Goal: Task Accomplishment & Management: Use online tool/utility

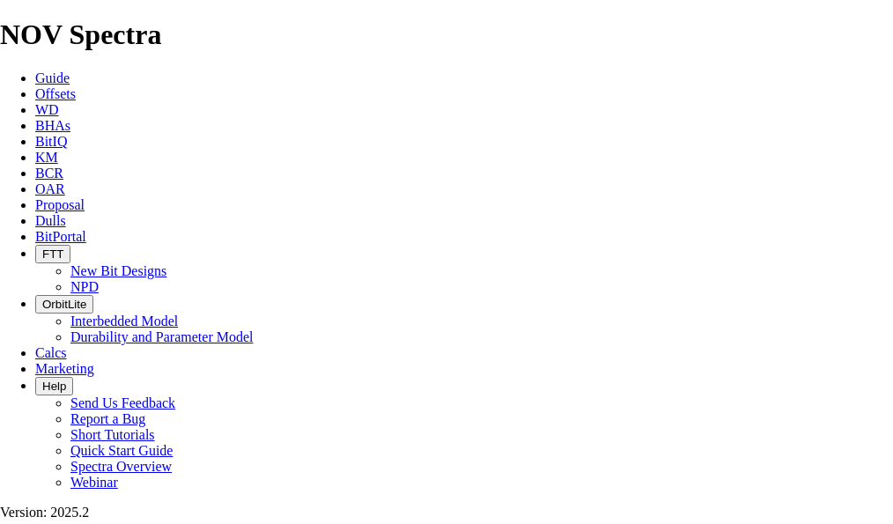
select select "field"
select select "location"
select select "province"
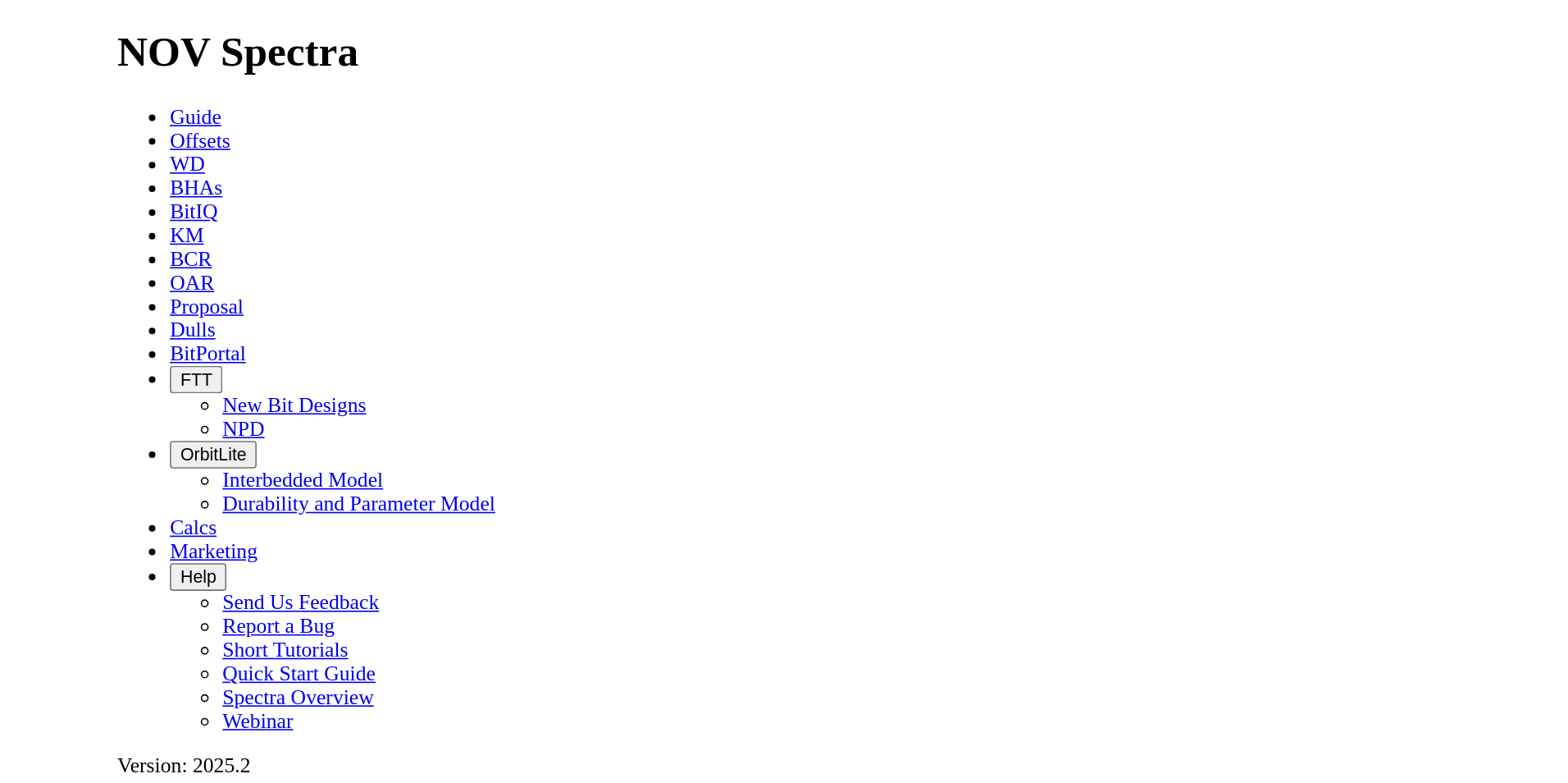
scroll to position [279, 0]
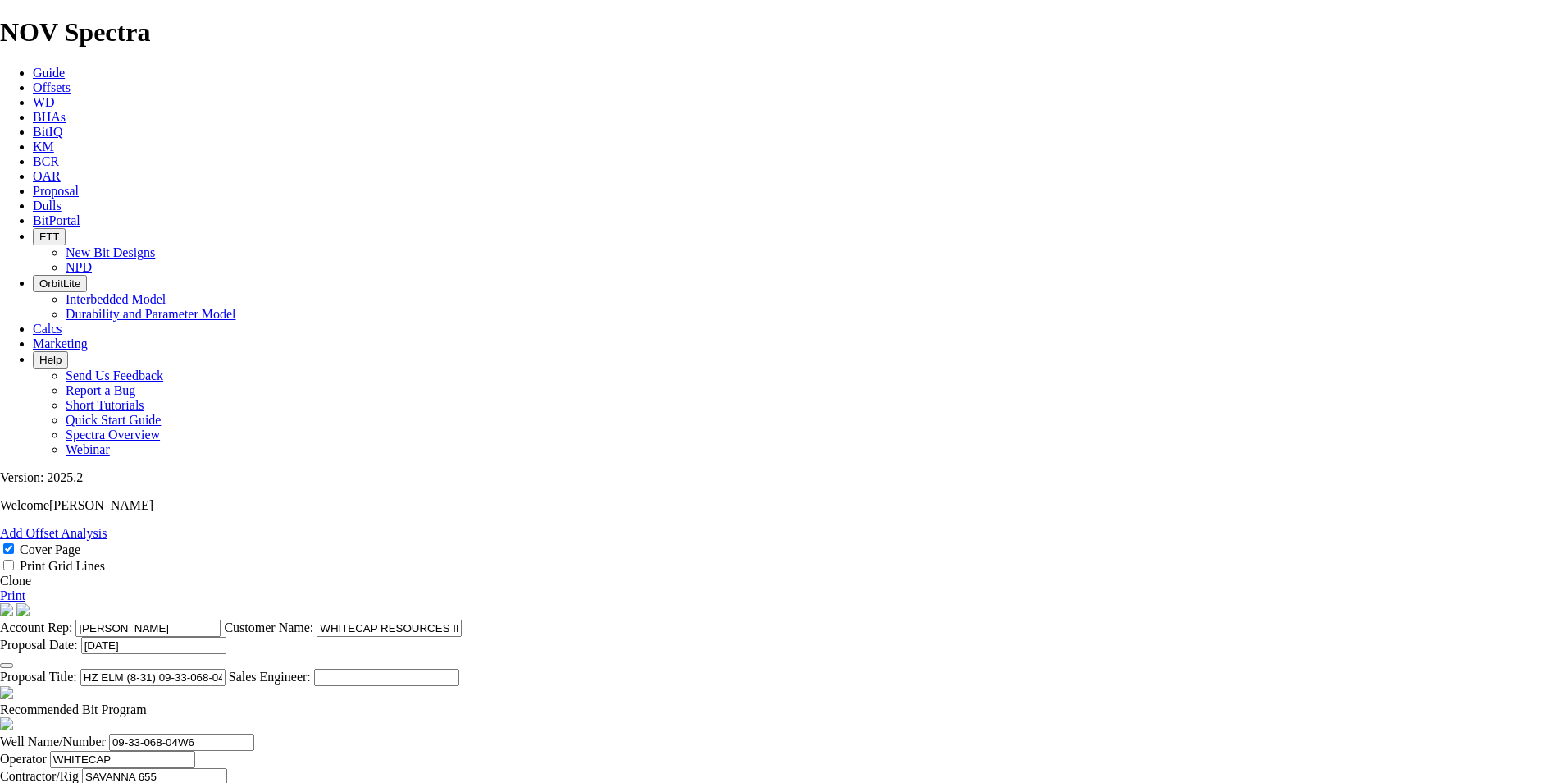
click at [831, 488] on cover-page "Account Rep: [PERSON_NAME] Customer Name: WHITECAP RESOURCES INC. Proposal Date…" at bounding box center [784, 644] width 1568 height 83
click at [79, 184] on link "Proposal" at bounding box center [55, 190] width 46 height 14
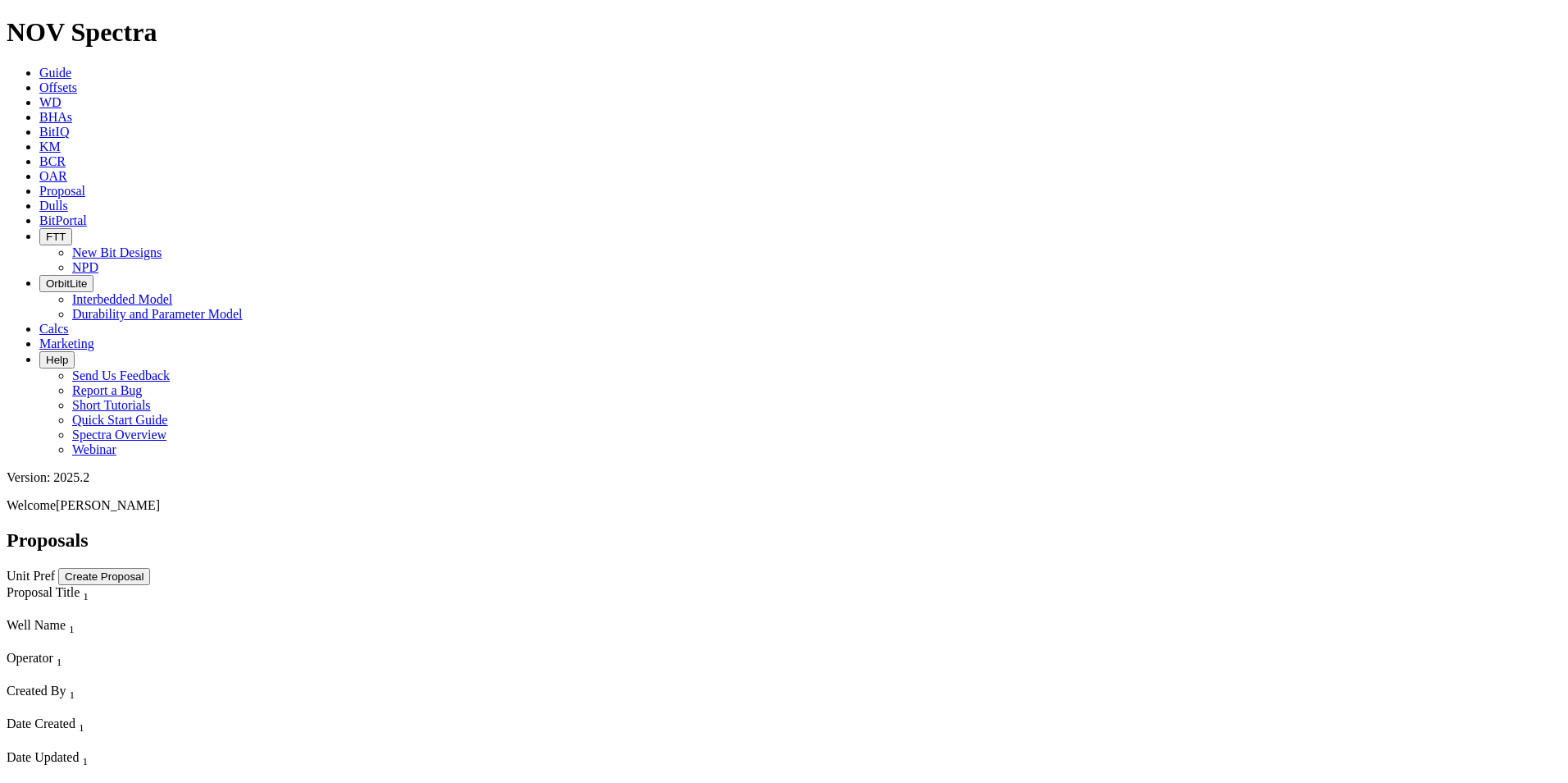
scroll to position [1148, 0]
select select "field"
select select "location"
select select "province"
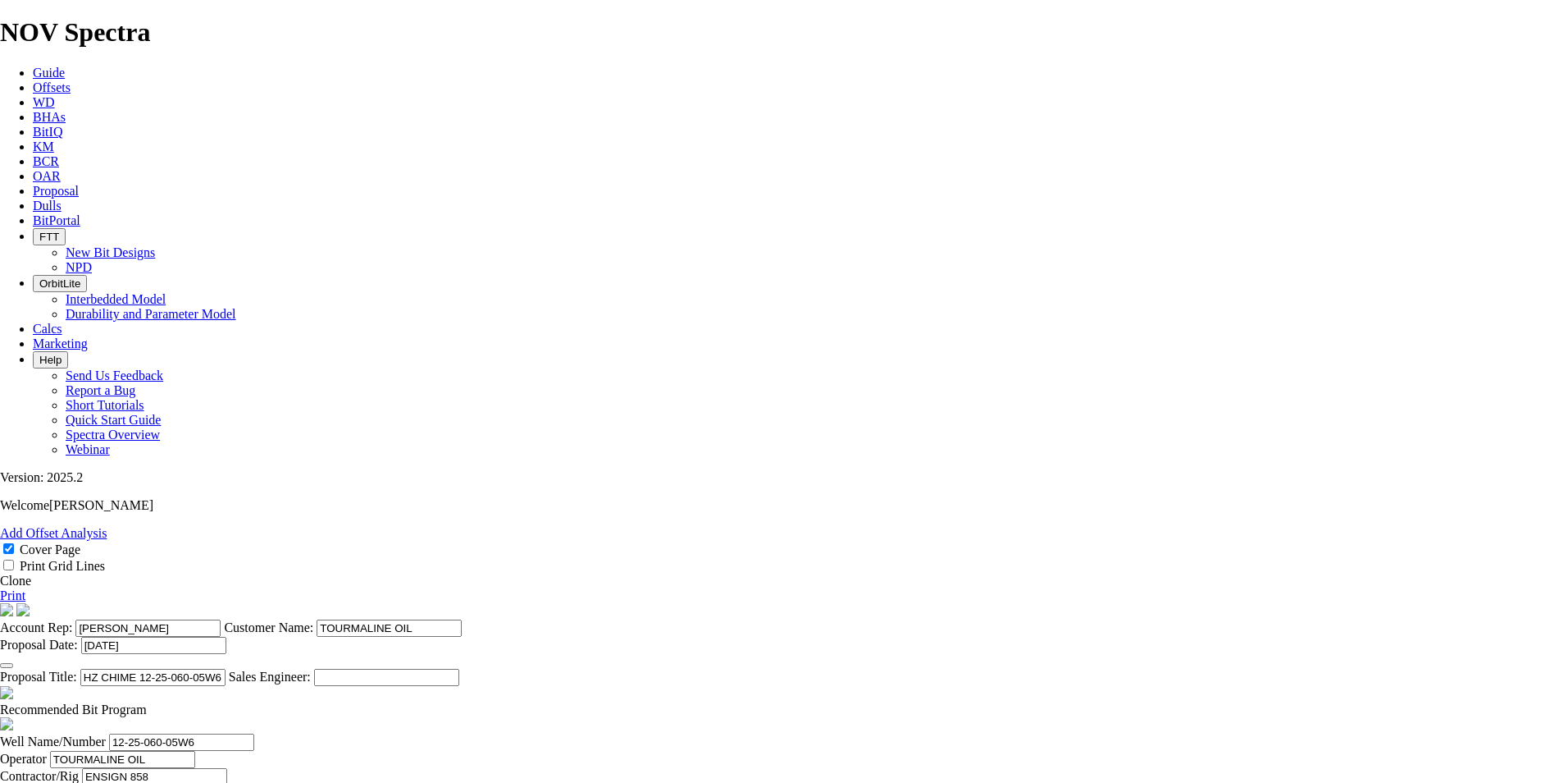
click at [31, 488] on link "Clone" at bounding box center [15, 580] width 31 height 14
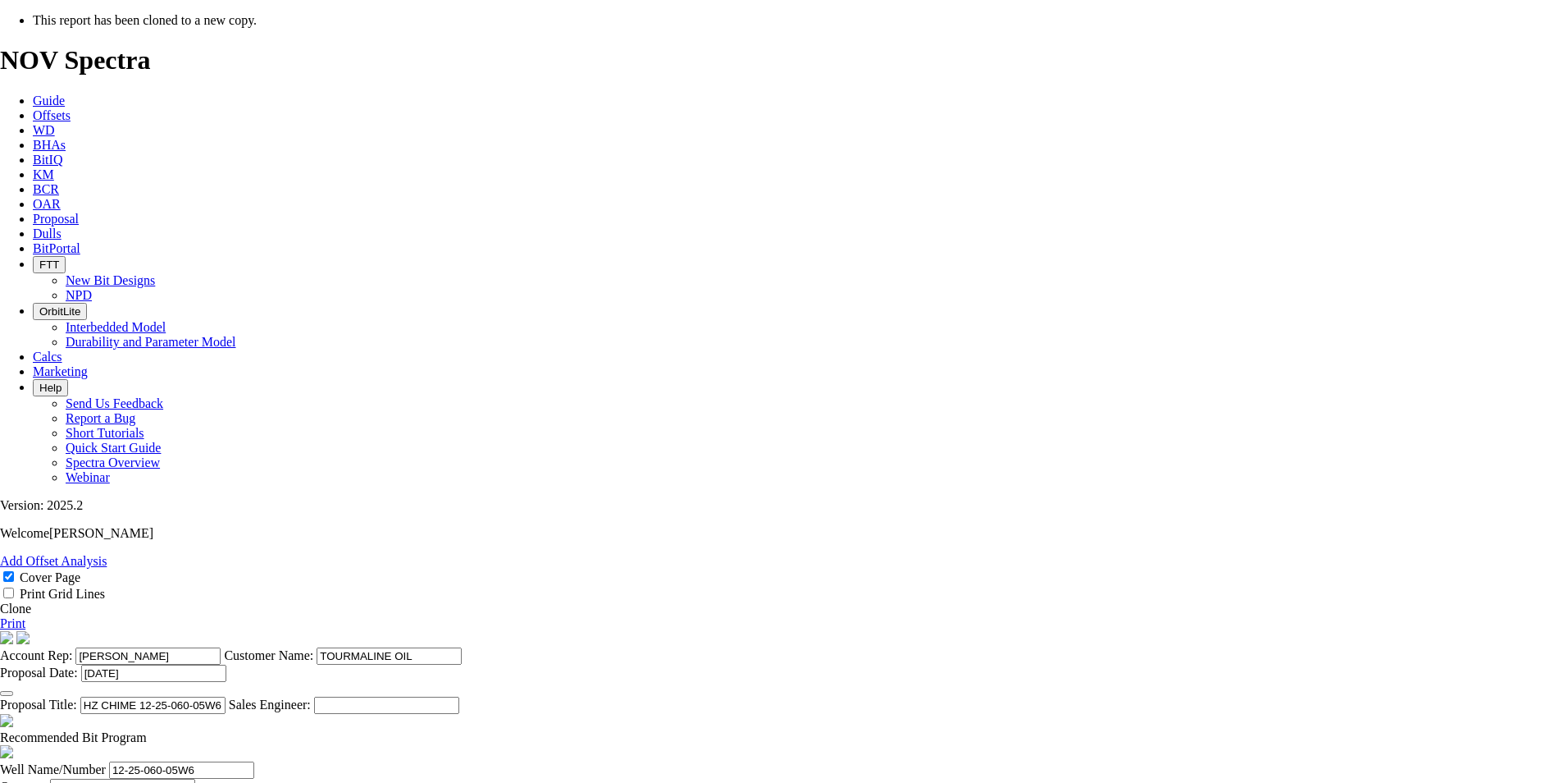
select select "field"
select select "location"
select select "province"
click at [7, 488] on icon "button" at bounding box center [7, 694] width 0 height 0
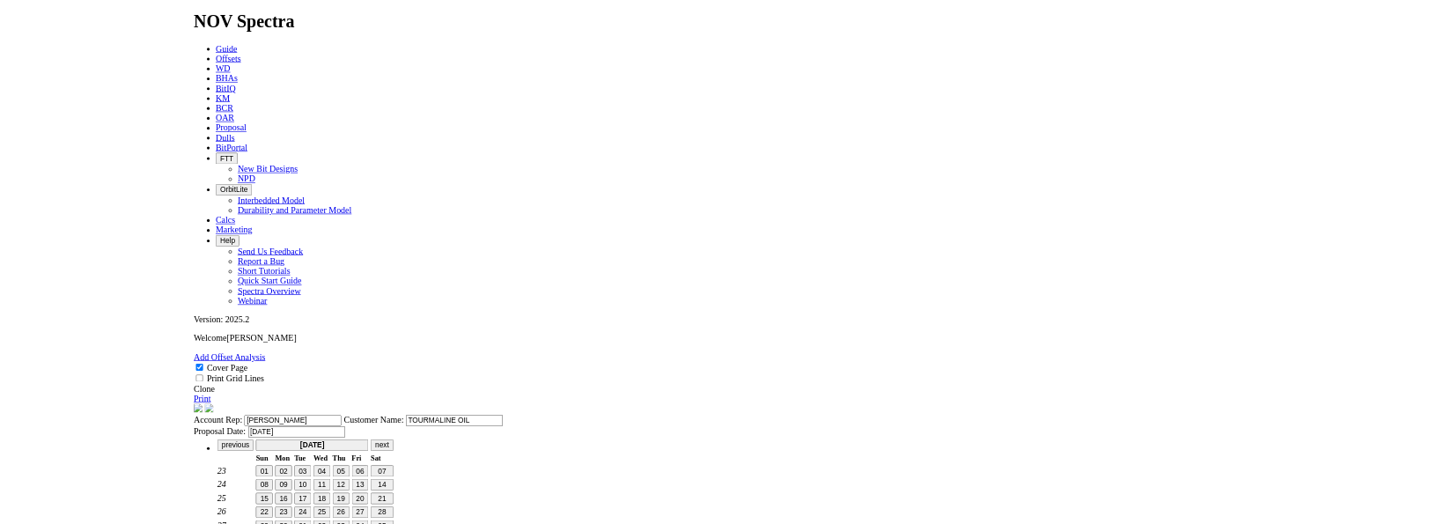
scroll to position [0, 0]
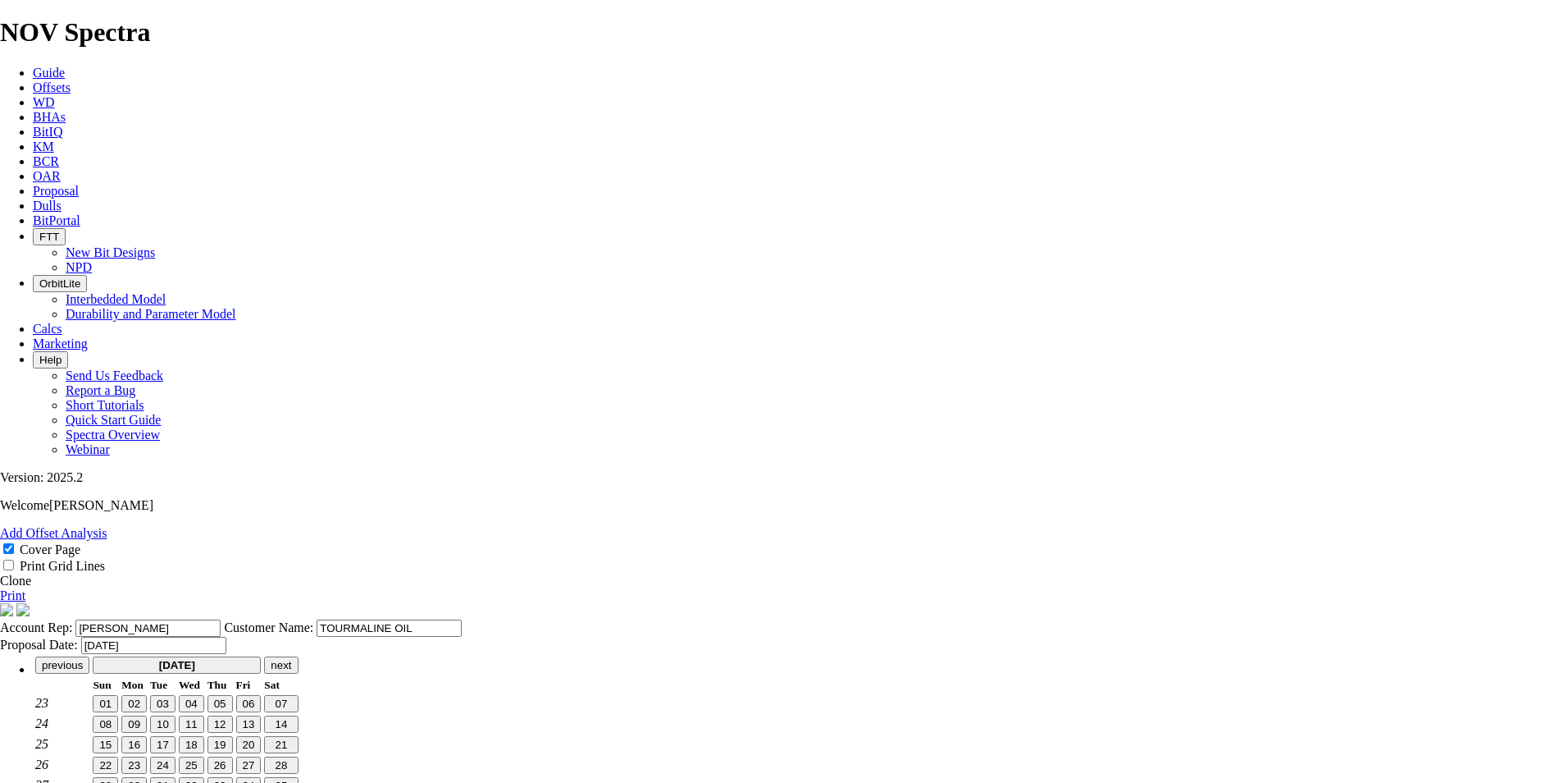
type input "[DATE]"
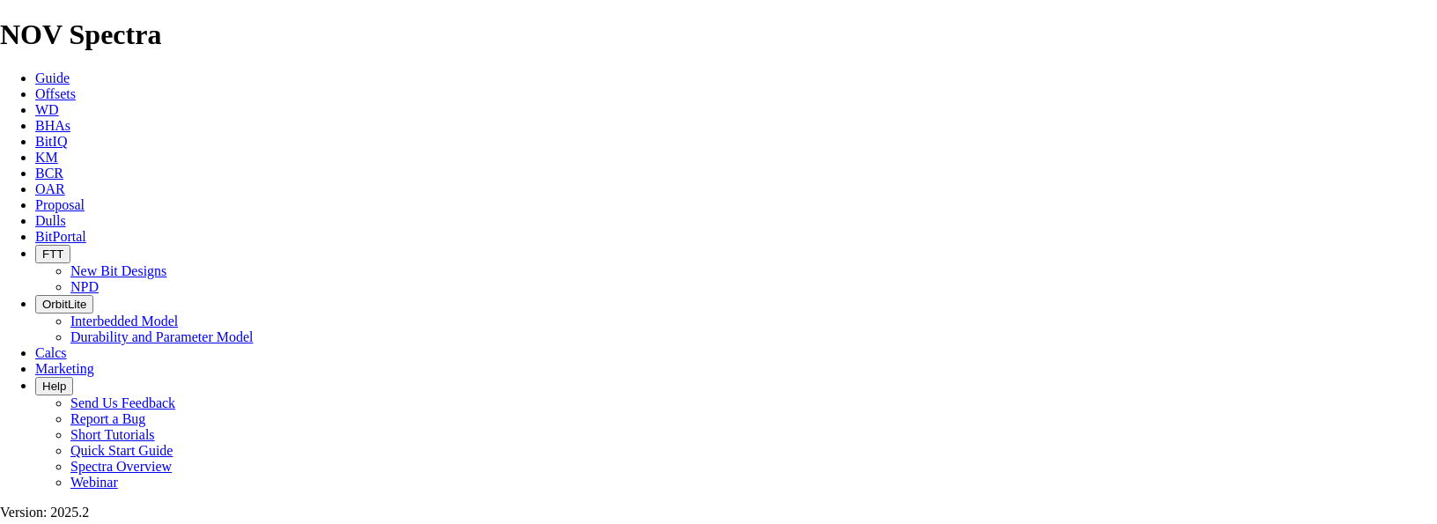
scroll to position [264, 0]
drag, startPoint x: 818, startPoint y: 404, endPoint x: 637, endPoint y: 413, distance: 180.7
type input "HZ KAKWA 15-35-062-08W6 (WILRICH)"
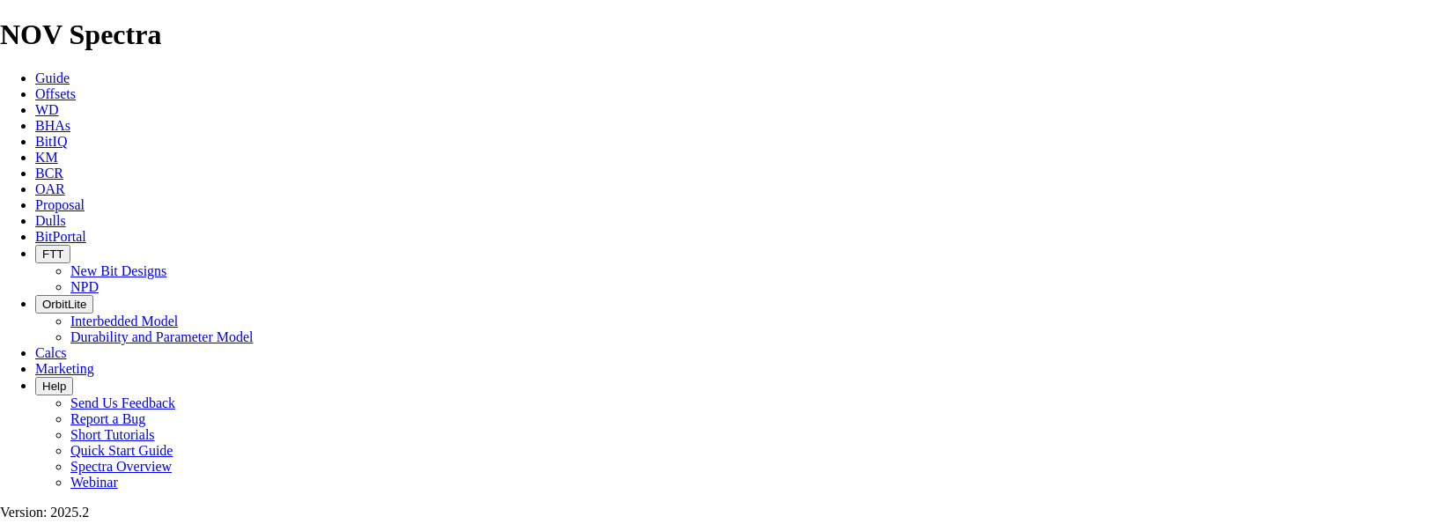
checkbox input "false"
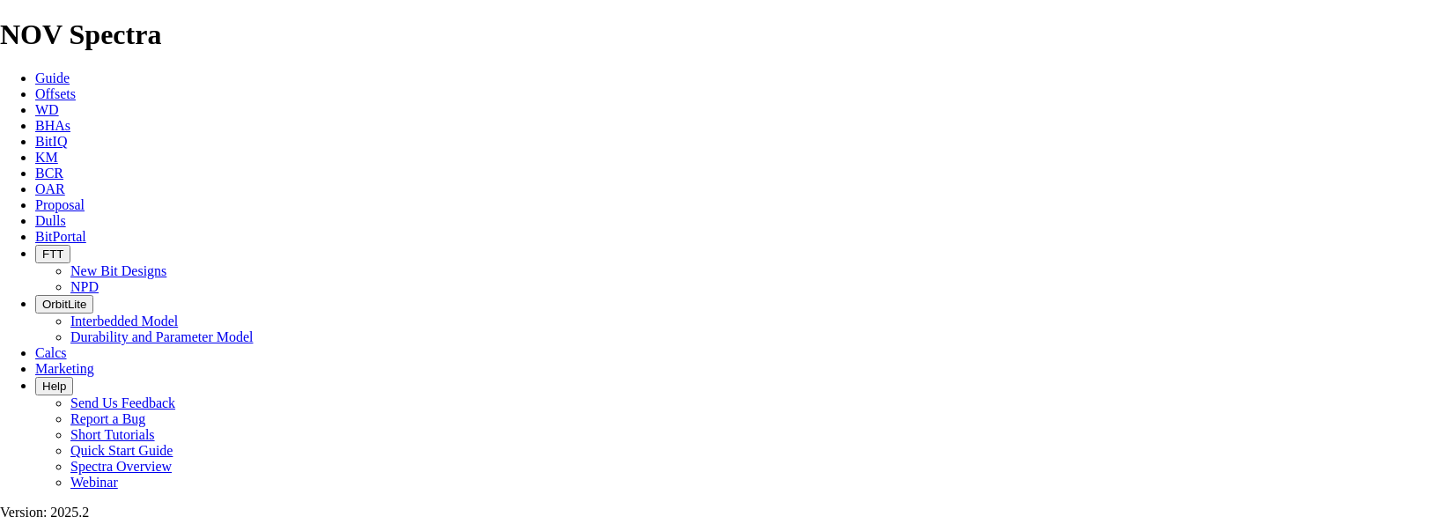
type input "[DATE]"
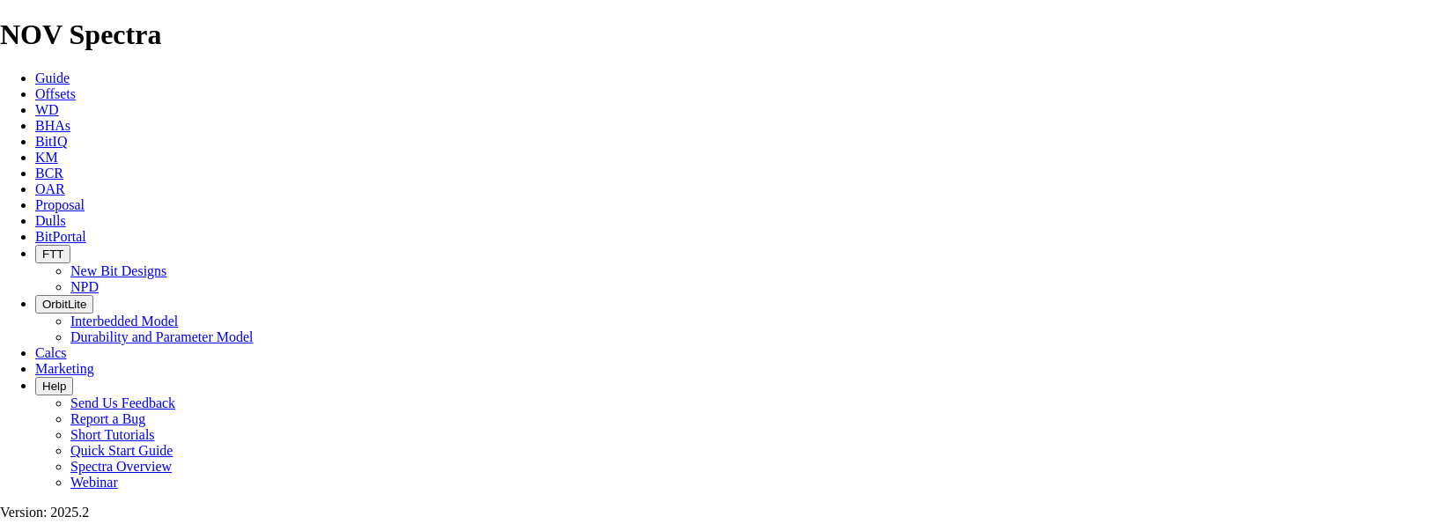
type input "[DATE]"
drag, startPoint x: 380, startPoint y: 391, endPoint x: 254, endPoint y: 390, distance: 126.8
type input "15-35-062-08W6"
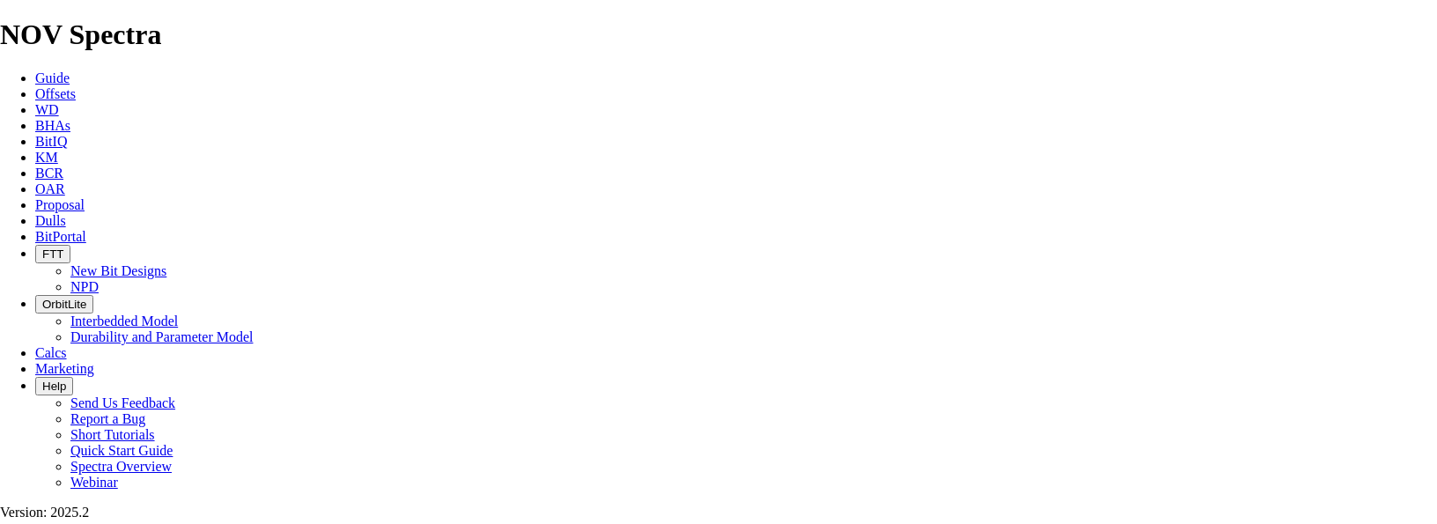
drag, startPoint x: 1010, startPoint y: 392, endPoint x: 894, endPoint y: 395, distance: 115.4
type input "06-31-062-08W6"
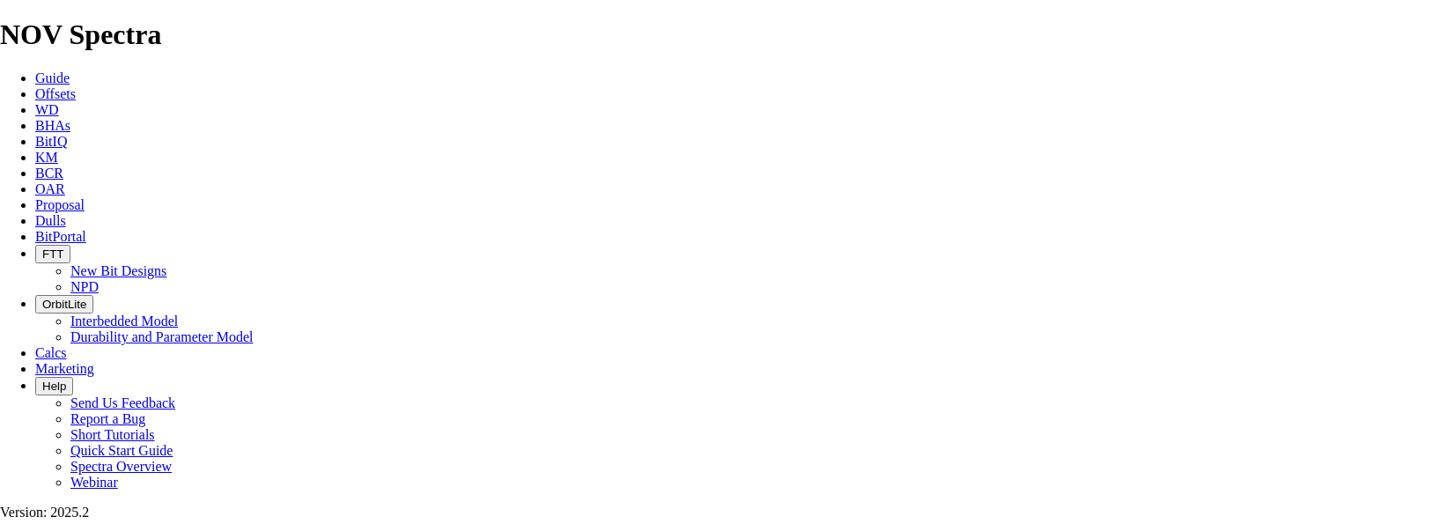
type input "606"
type input "6.966"
type input "86.99"
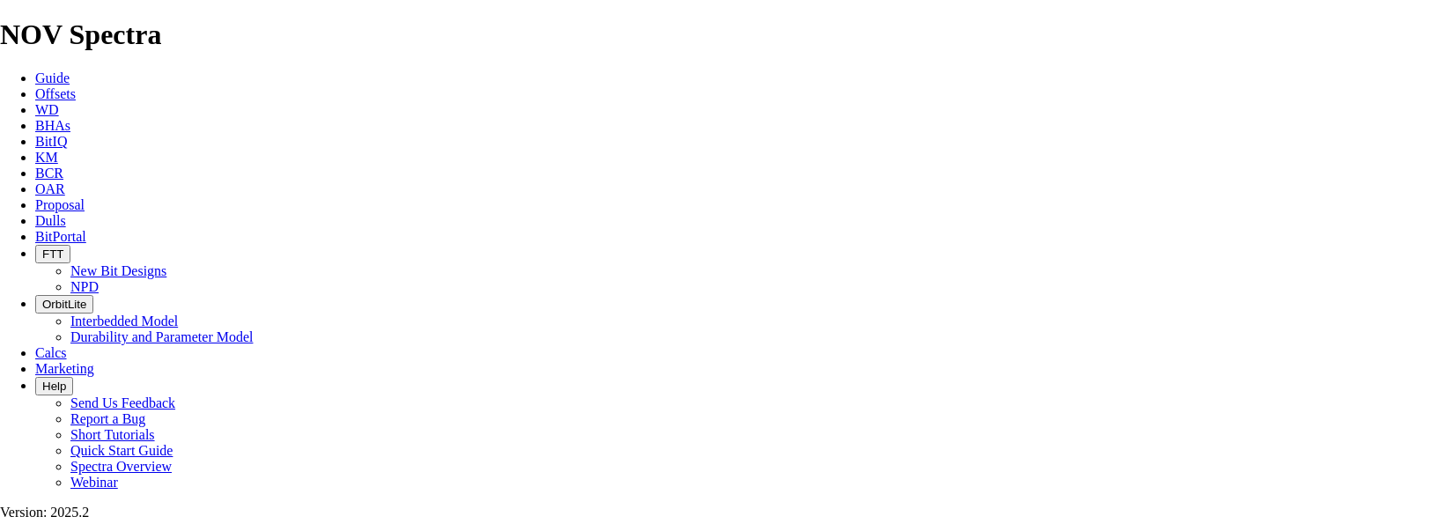
type input "6.9657"
type input "87"
drag, startPoint x: 534, startPoint y: 383, endPoint x: 670, endPoint y: 268, distance: 178.0
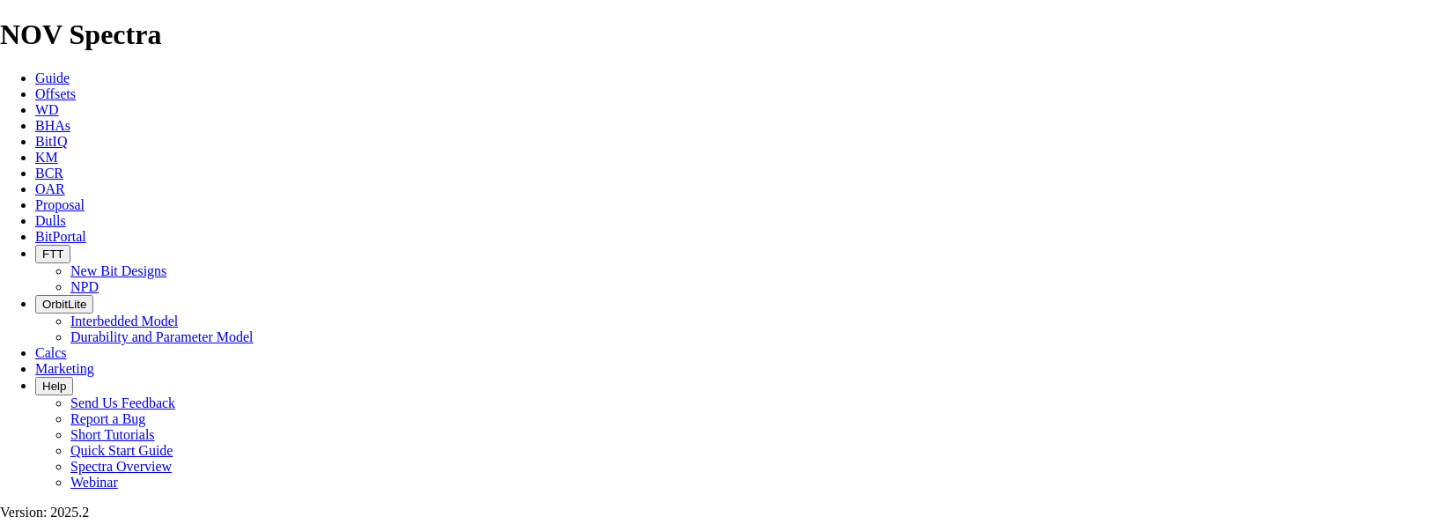
type input "TK66-CX1"
drag, startPoint x: 365, startPoint y: 443, endPoint x: 275, endPoint y: 445, distance: 90.7
type input "PLUG BACK TO SIDE TRACK POINT @"
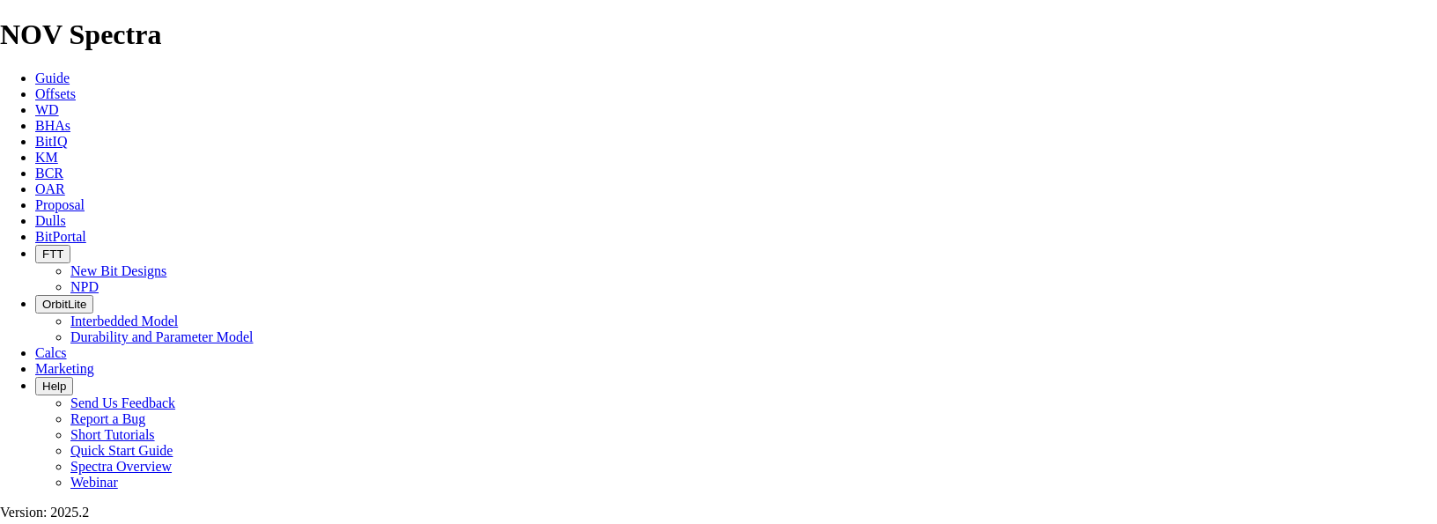
scroll to position [528, 0]
drag, startPoint x: 829, startPoint y: 389, endPoint x: 784, endPoint y: 404, distance: 47.3
type input "k"
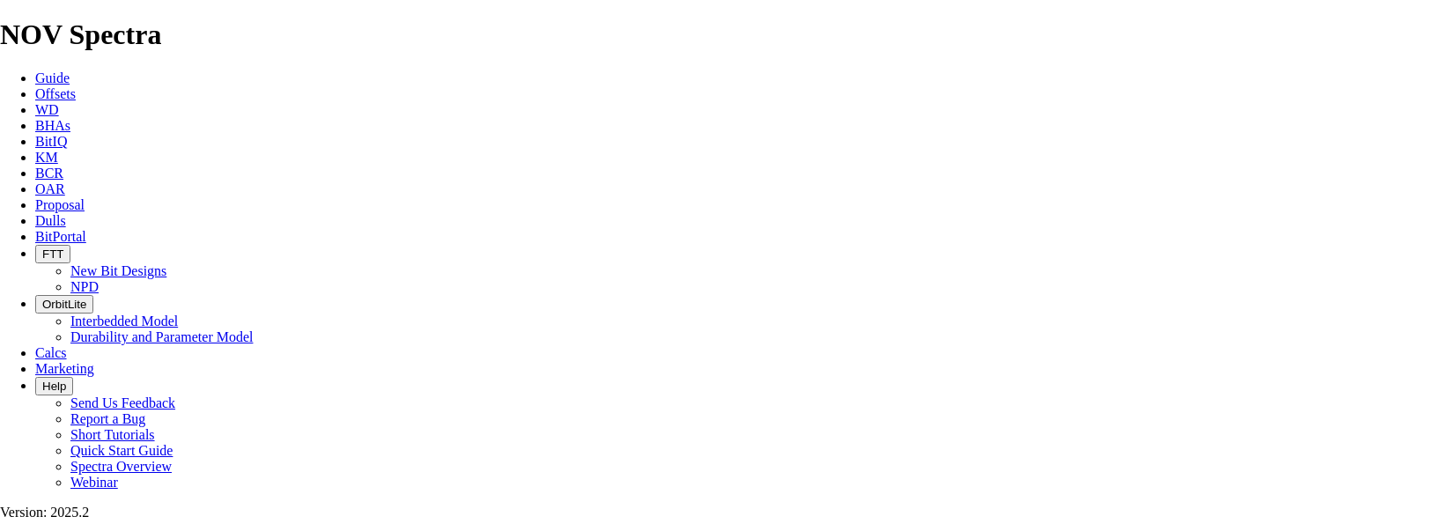
type input "KAKWA"
type input "TKC66-CX1"
drag, startPoint x: 620, startPoint y: 471, endPoint x: 559, endPoint y: 480, distance: 61.4
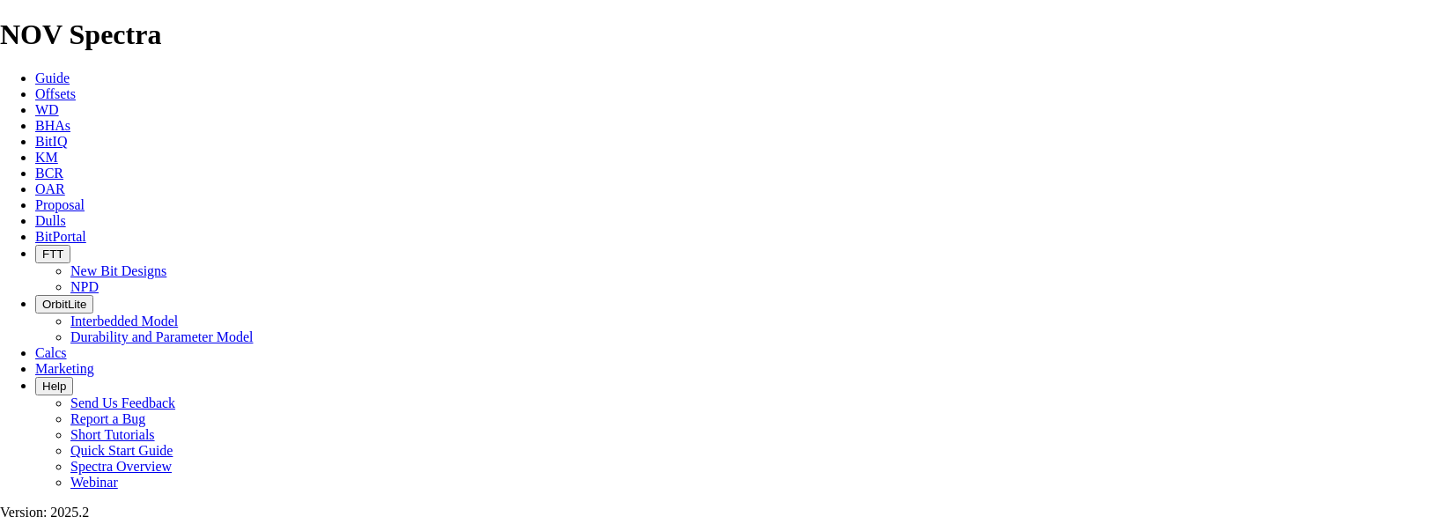
type input "1817"
type input "1211"
type input "24.22"
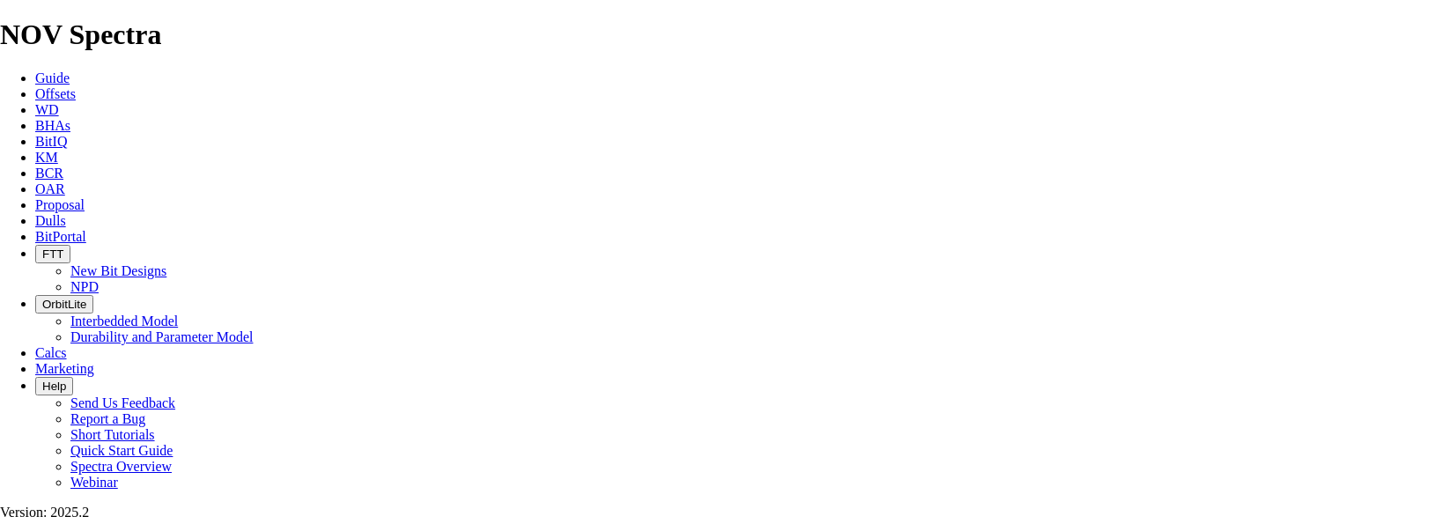
drag, startPoint x: 615, startPoint y: 423, endPoint x: 540, endPoint y: 425, distance: 74.9
type input "3504"
type input "1687"
type input "84.35"
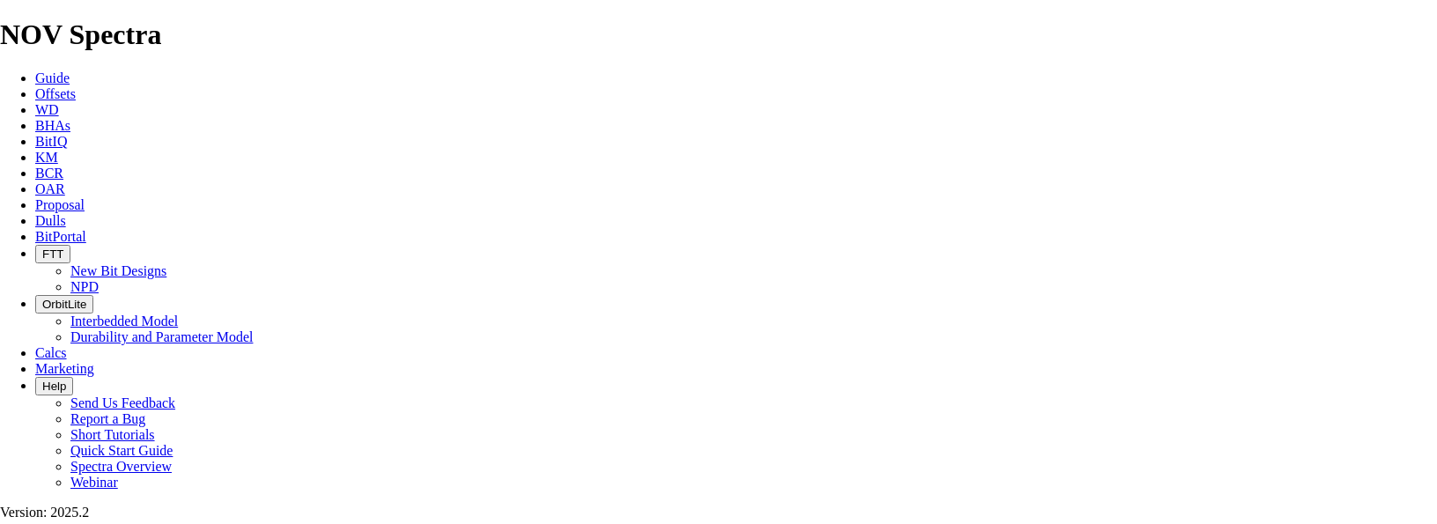
type input "PLUG BACK TO SIDE TRACK POINT @ 3303"
drag, startPoint x: 614, startPoint y: 293, endPoint x: 576, endPoint y: 294, distance: 37.9
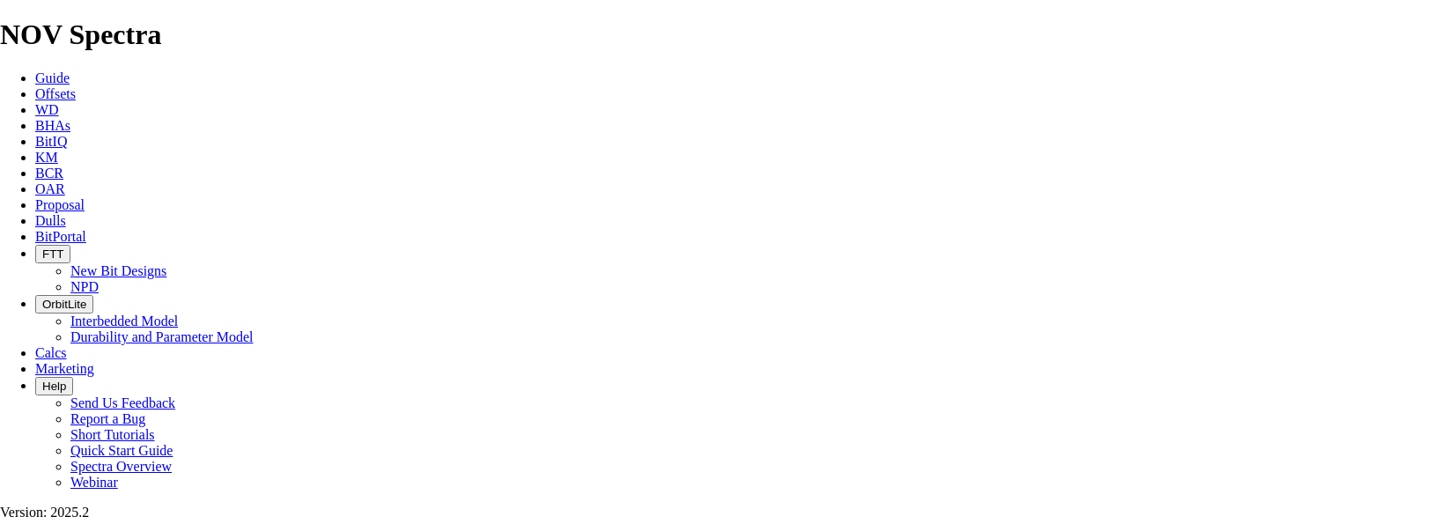
type input "3525"
type input "287"
type input "19.133"
type input "15"
drag, startPoint x: 345, startPoint y: 308, endPoint x: 331, endPoint y: 309, distance: 14.1
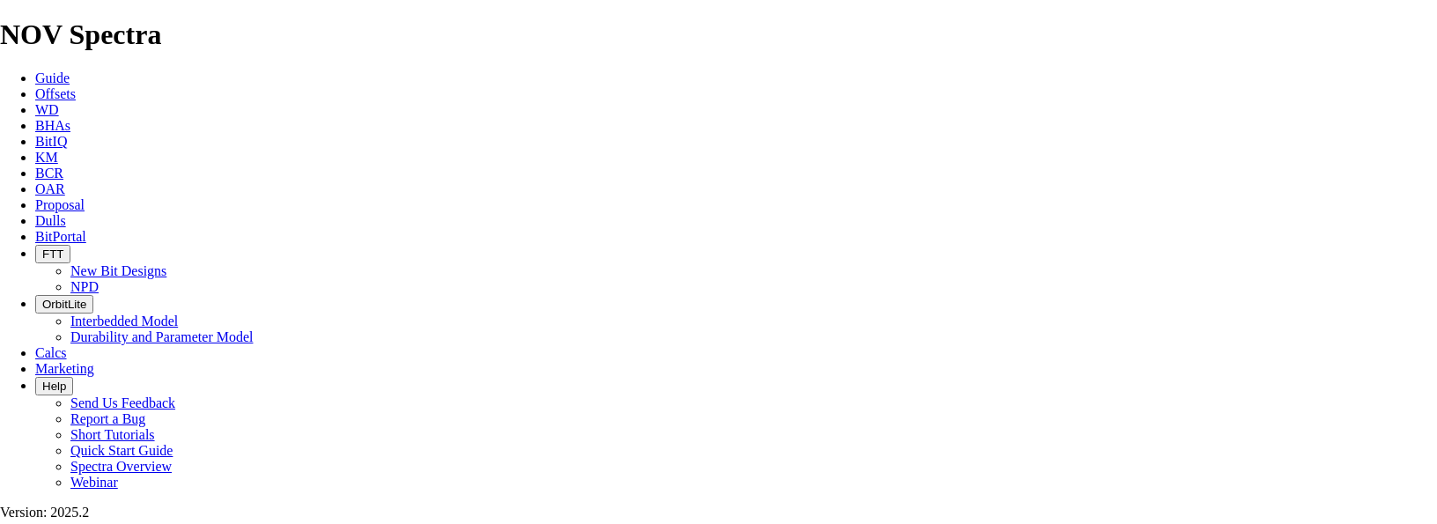
type input "HEEL @ 3525m"
drag, startPoint x: 616, startPoint y: 337, endPoint x: 545, endPoint y: 337, distance: 71.3
type input "6355"
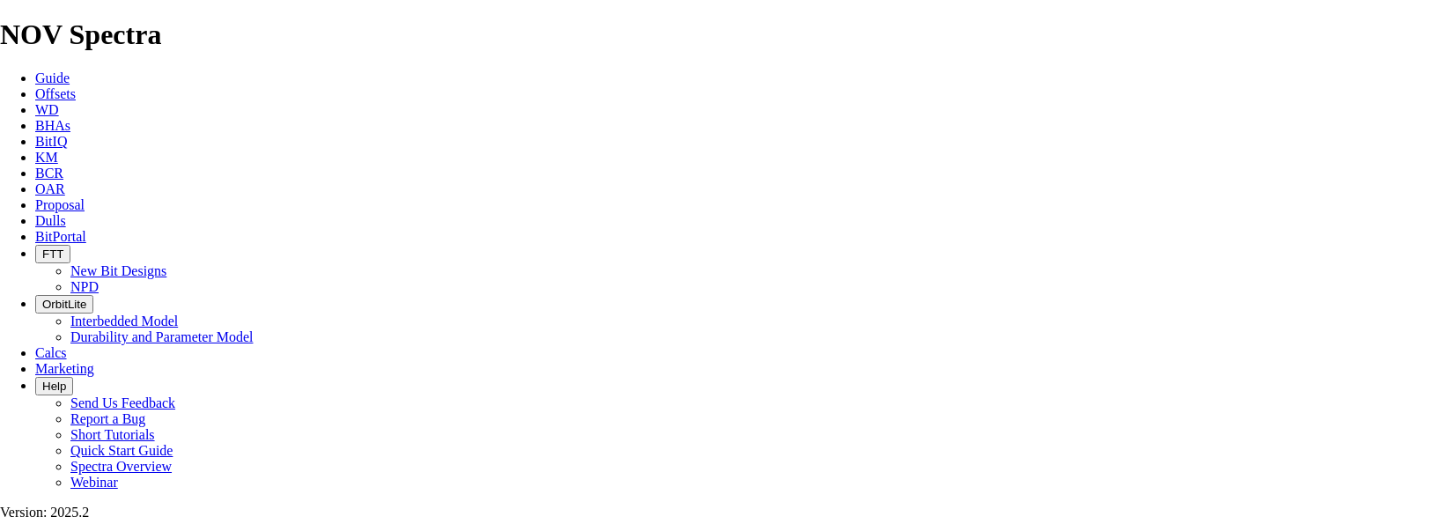
type input "2830"
drag, startPoint x: 627, startPoint y: 378, endPoint x: 527, endPoint y: 385, distance: 99.7
type input "6355"
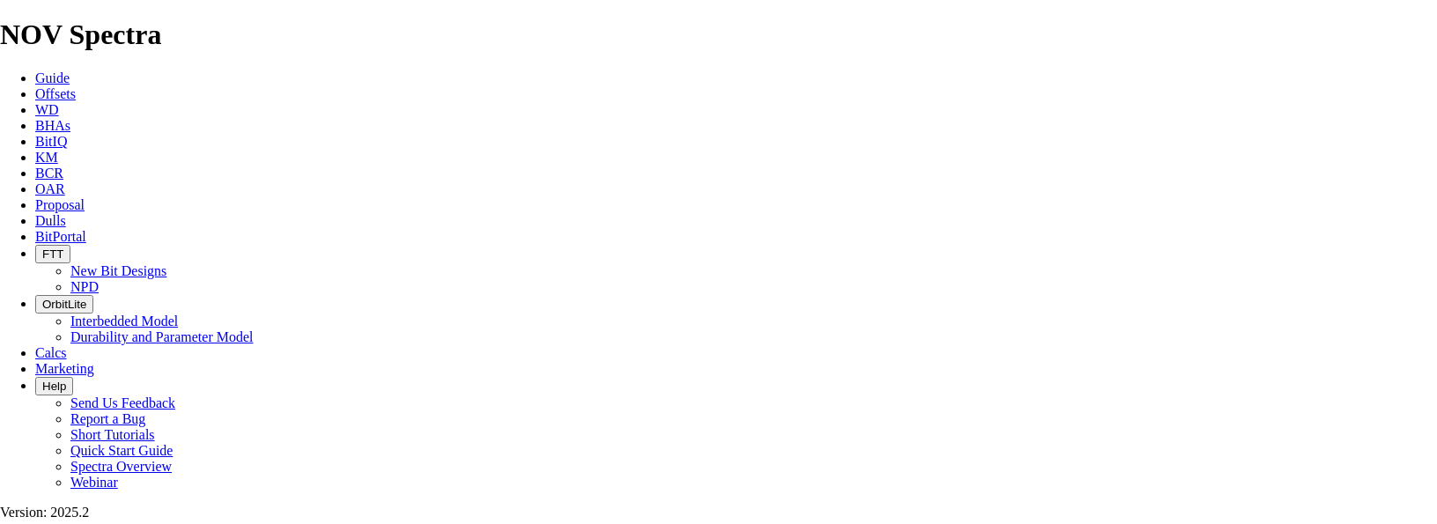
drag, startPoint x: 606, startPoint y: 330, endPoint x: 549, endPoint y: 354, distance: 62.0
type input "4940"
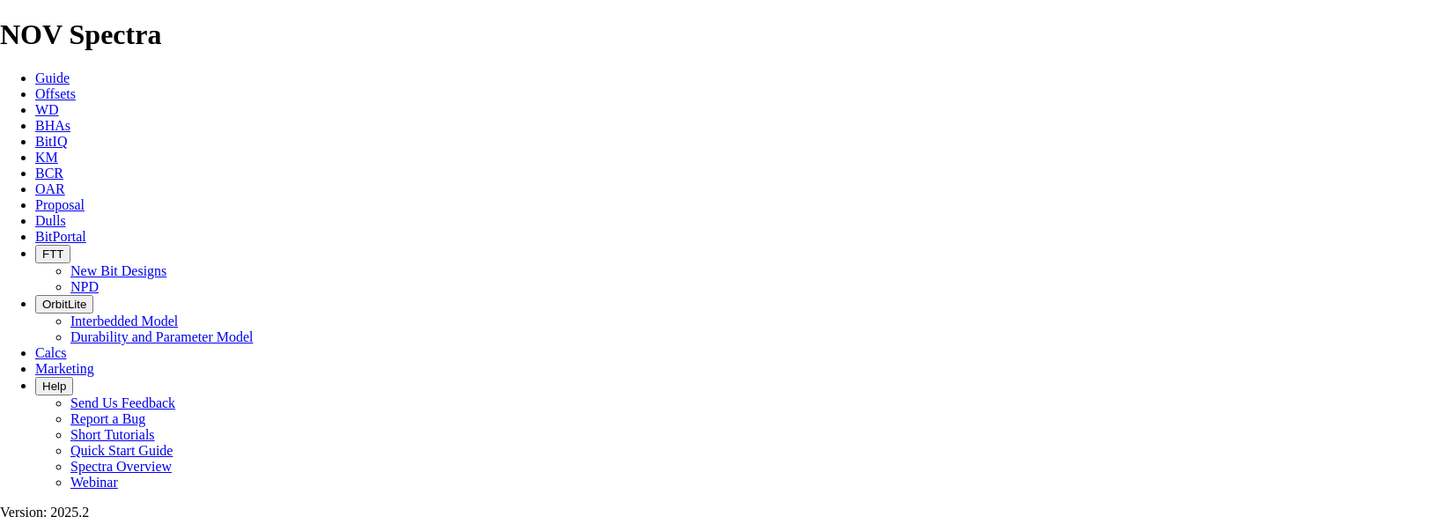
type input "1415"
type input "56.6"
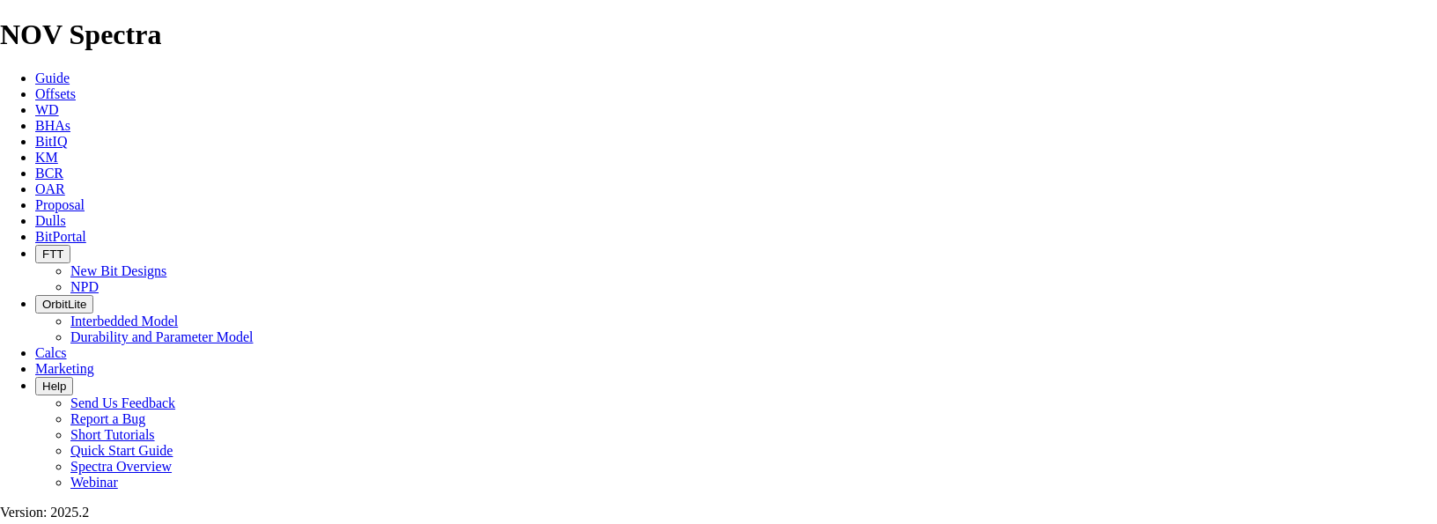
type input "56.6"
drag, startPoint x: 804, startPoint y: 460, endPoint x: 303, endPoint y: 471, distance: 501.0
drag, startPoint x: 787, startPoint y: 459, endPoint x: 228, endPoint y: 504, distance: 560.8
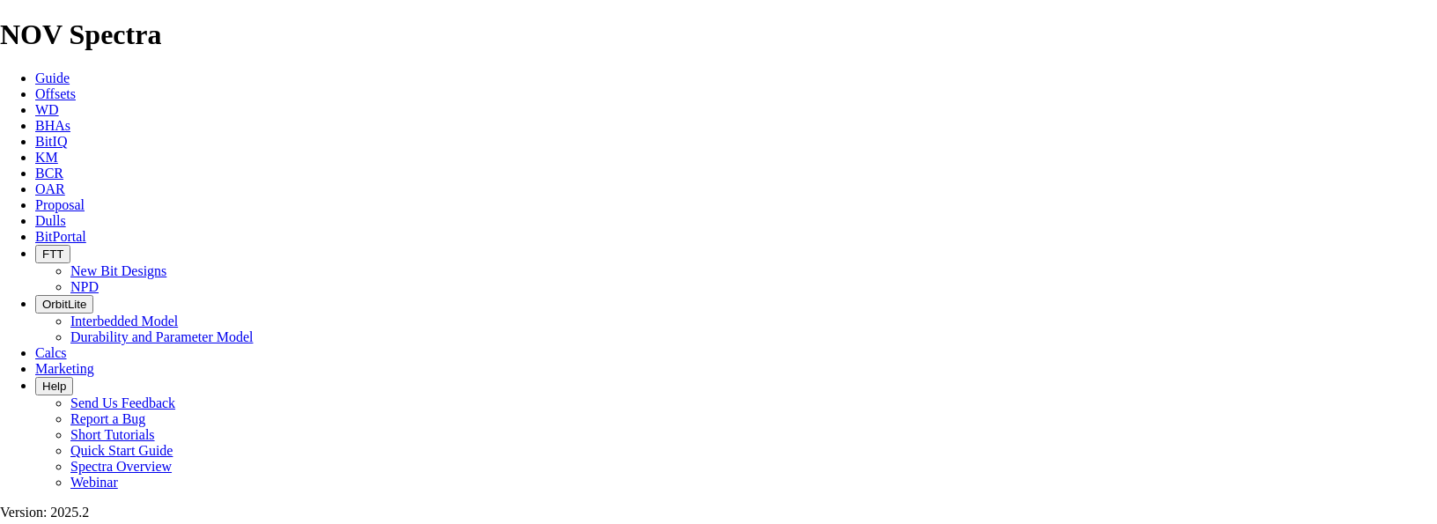
drag, startPoint x: 906, startPoint y: 202, endPoint x: 805, endPoint y: 214, distance: 101.1
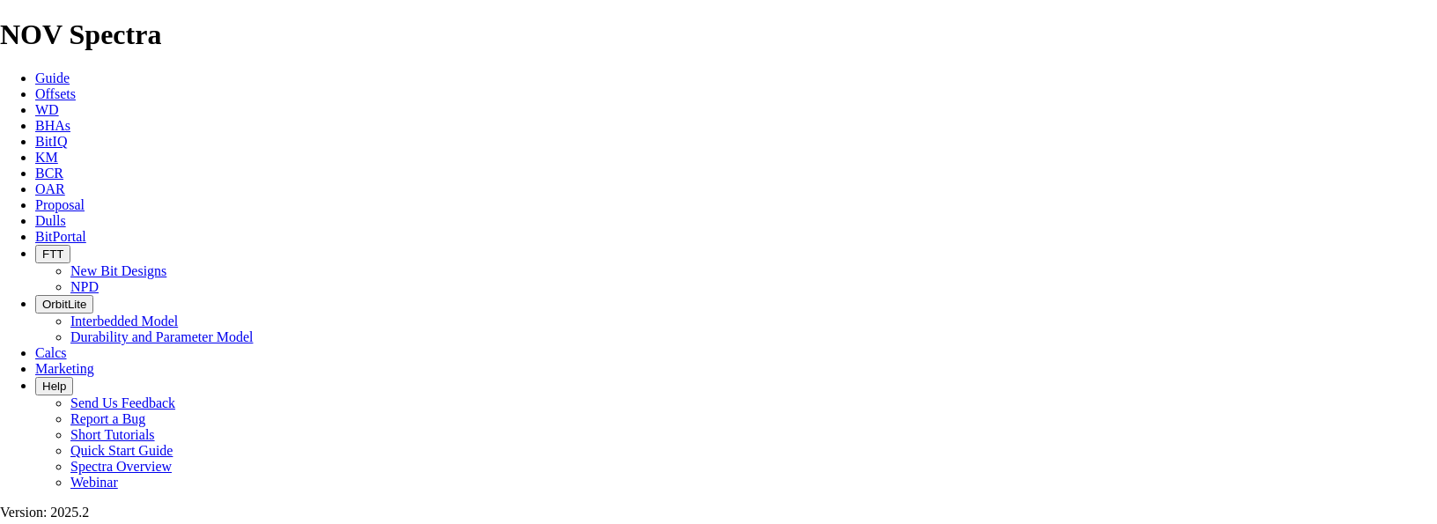
type input "45"
type input "26.9111"
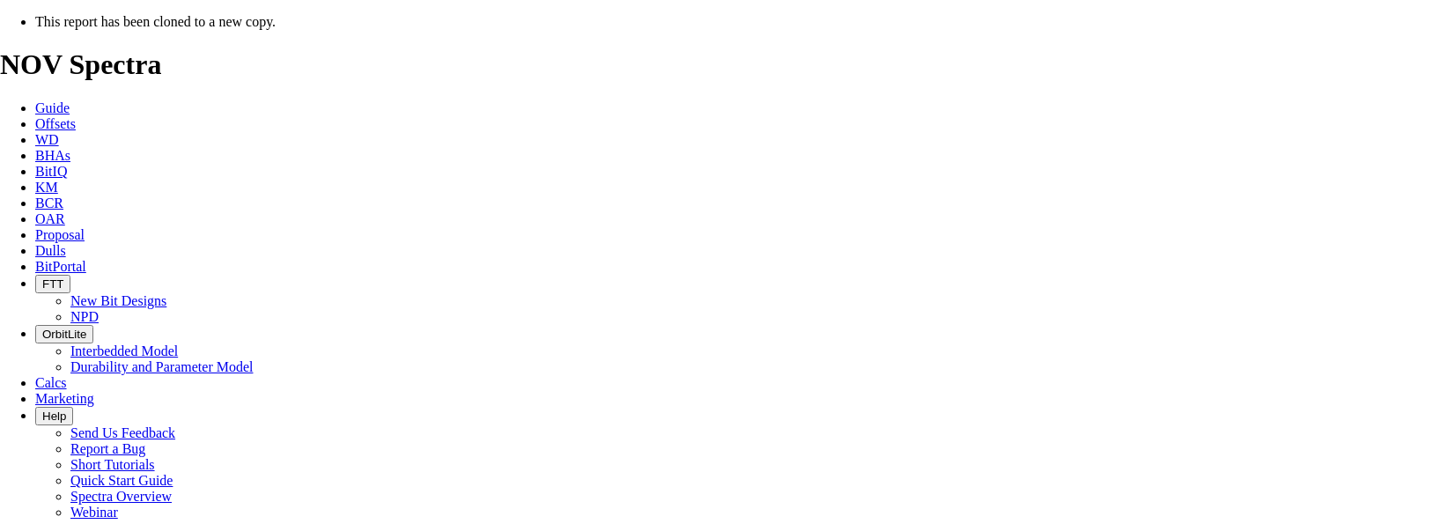
select select "field"
select select "location"
select select "province"
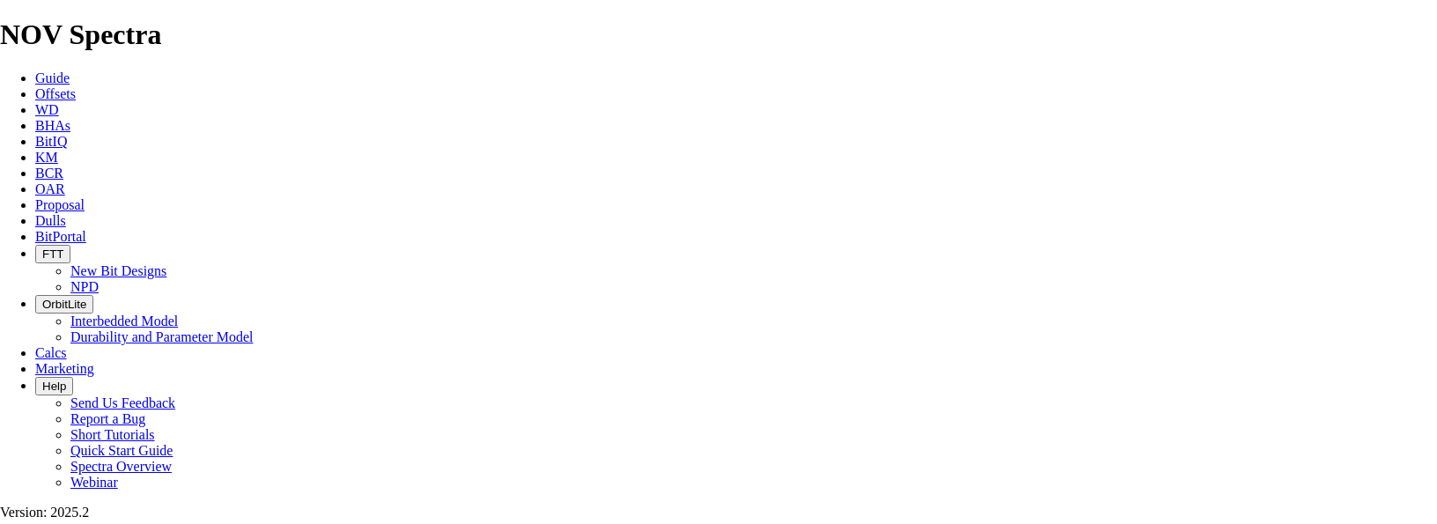
scroll to position [440, 0]
click at [85, 197] on span "Proposal" at bounding box center [59, 204] width 49 height 15
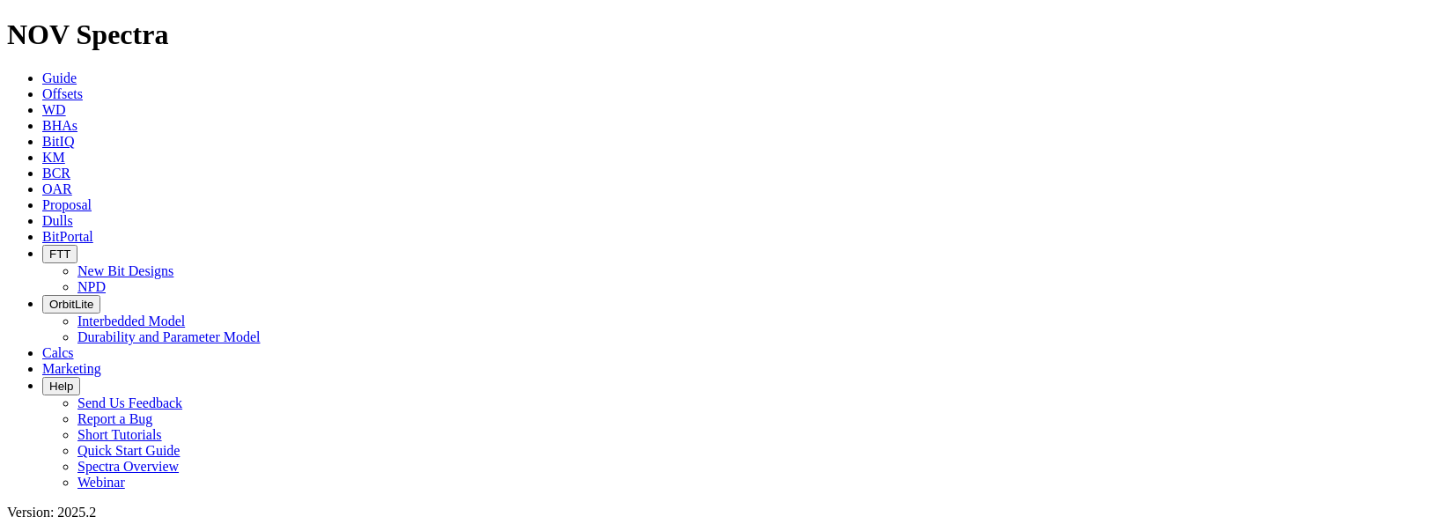
select select "field"
select select "location"
select select "province"
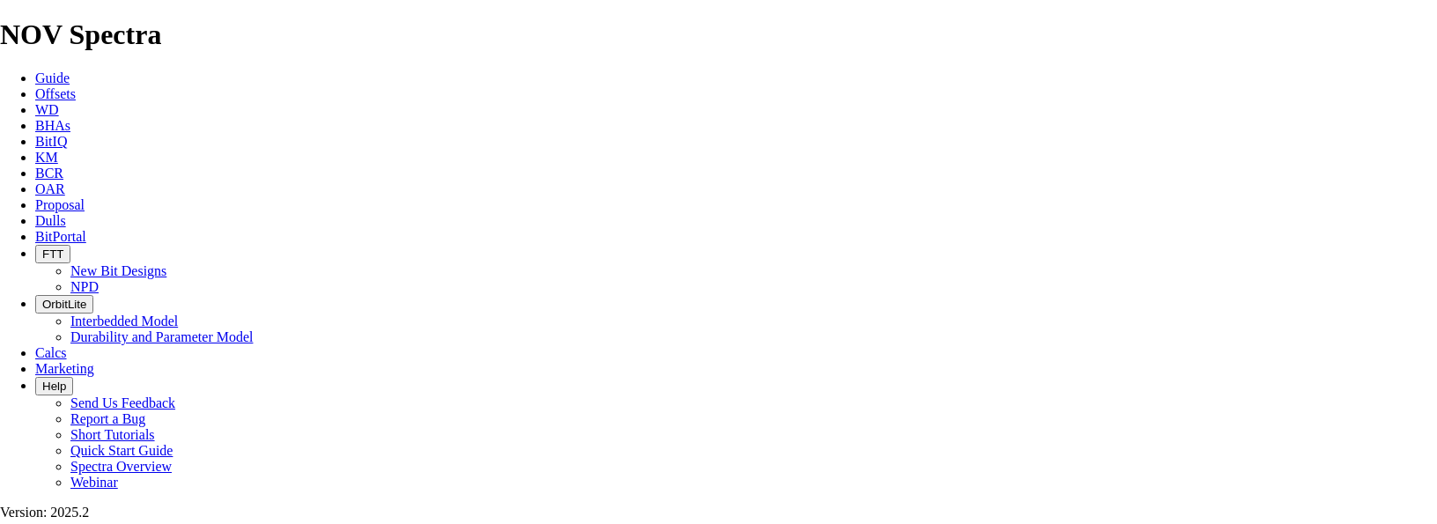
scroll to position [528, 0]
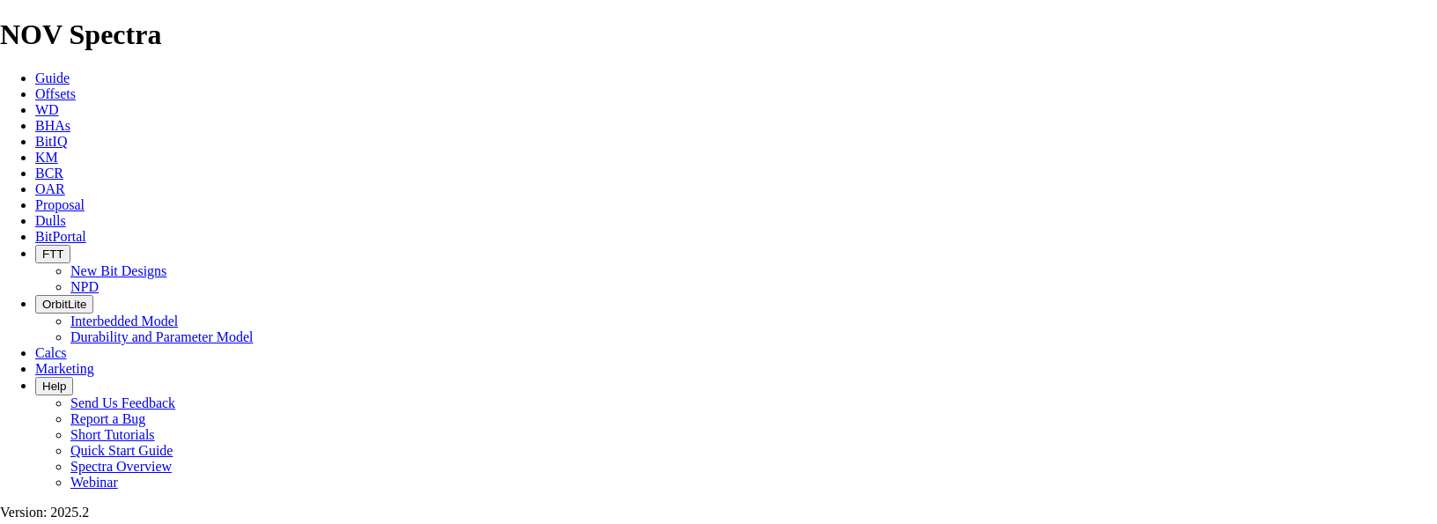
checkbox input "false"
type input "5417"
type input "c"
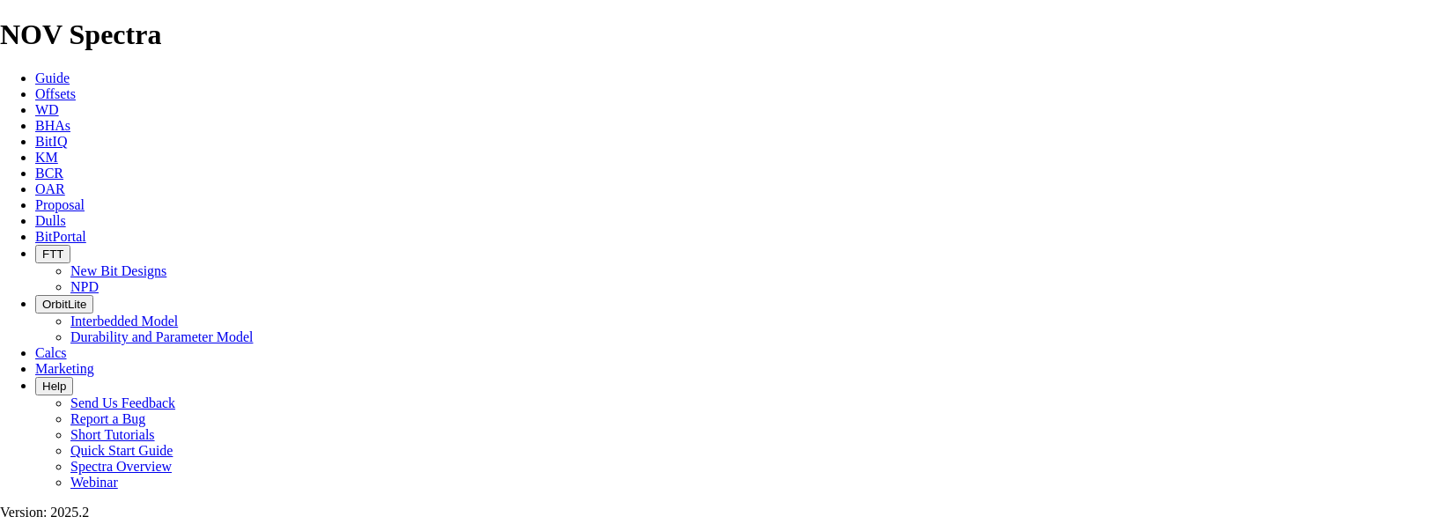
type input "[PERSON_NAME]"
type input "[PHONE_NUMBER]"
click at [85, 197] on link "Proposal" at bounding box center [59, 204] width 49 height 15
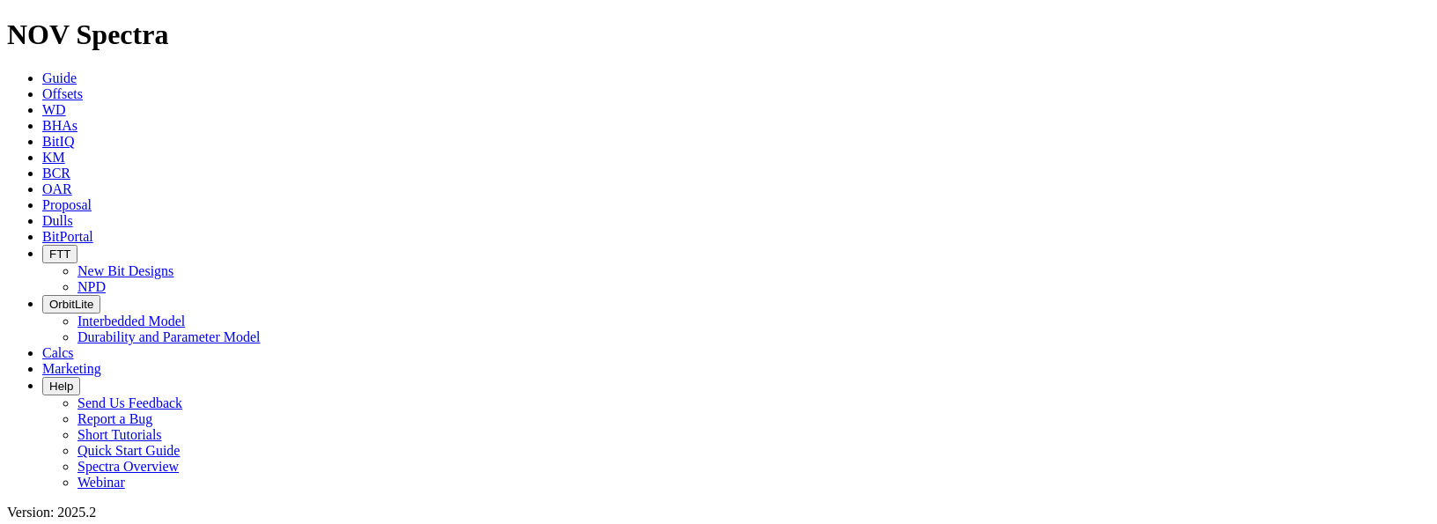
select select "field"
select select "location"
select select "province"
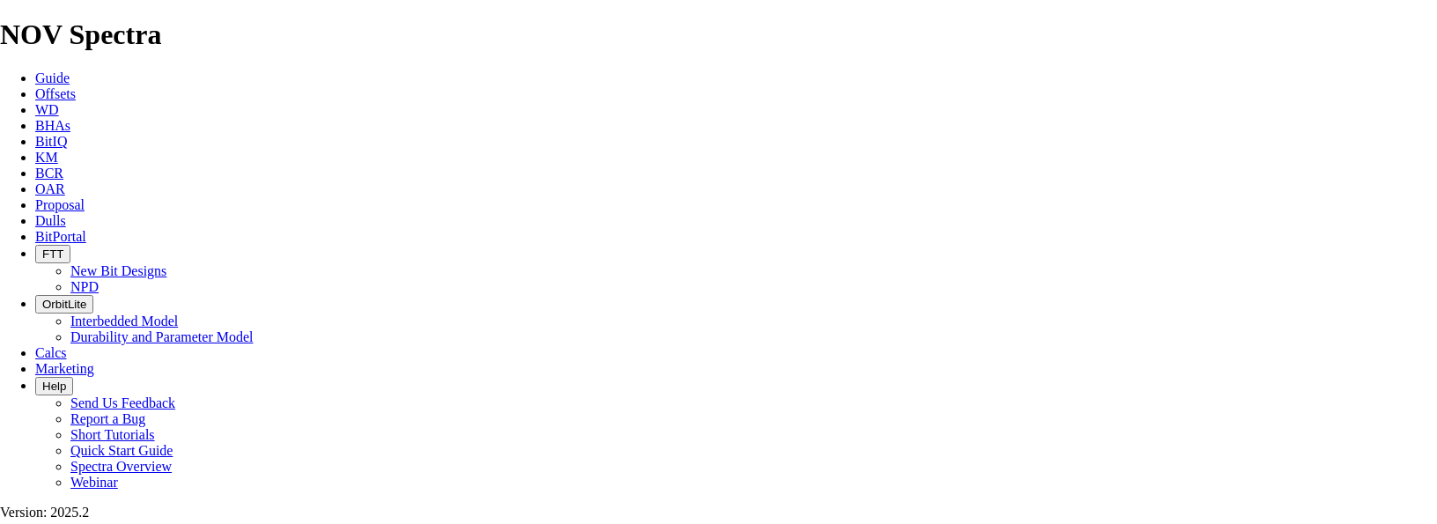
scroll to position [616, 0]
click at [85, 197] on span "Proposal" at bounding box center [59, 204] width 49 height 15
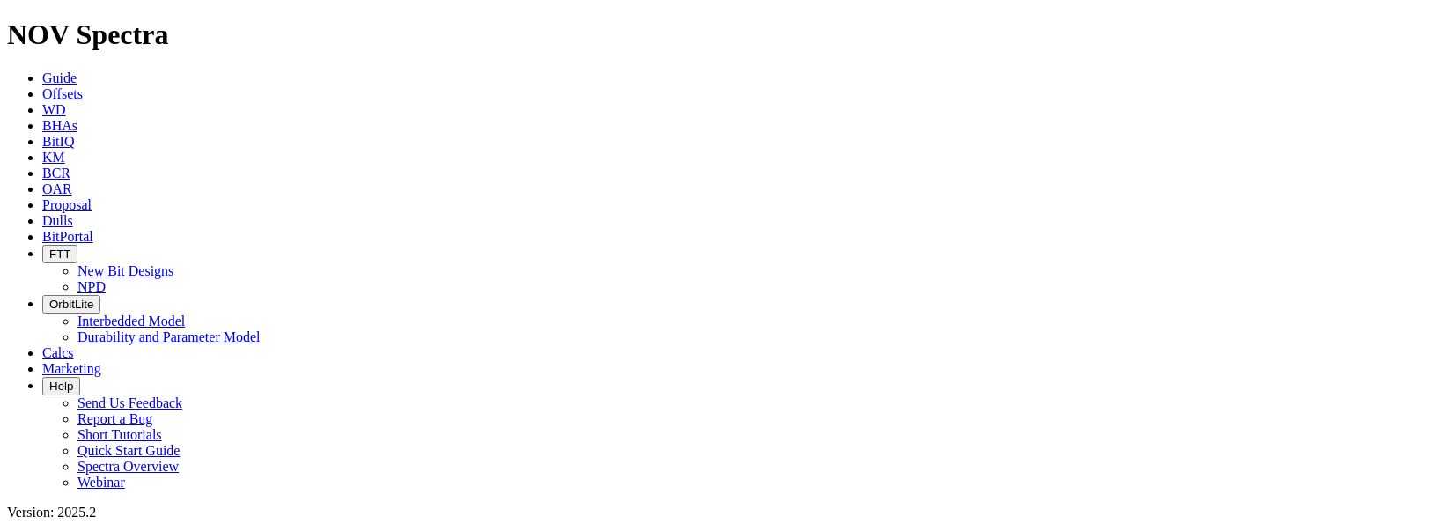
select select "field"
select select "location"
select select "province"
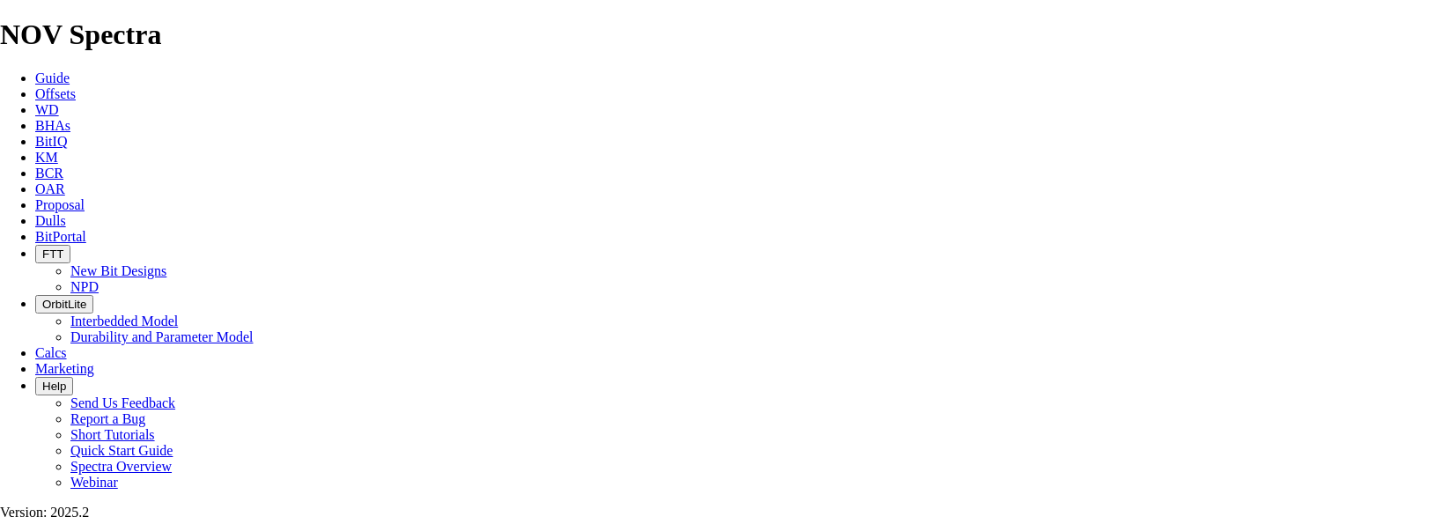
scroll to position [440, 0]
drag, startPoint x: 825, startPoint y: 230, endPoint x: 677, endPoint y: 233, distance: 147.9
drag, startPoint x: 757, startPoint y: 230, endPoint x: 678, endPoint y: 233, distance: 79.3
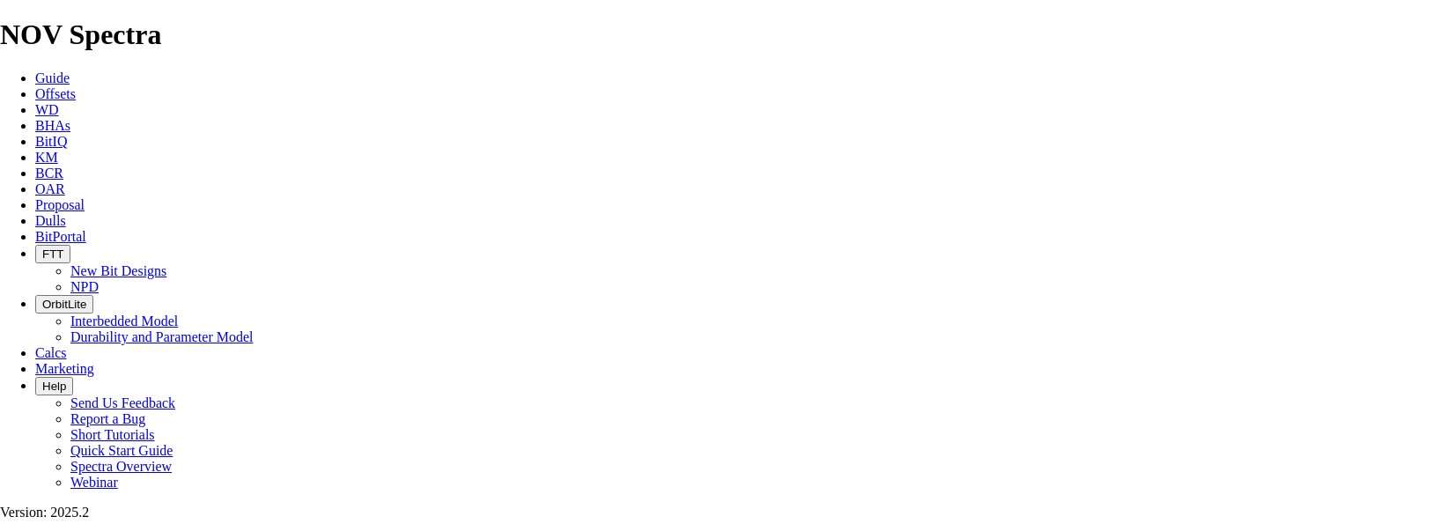
type input "HZ KAKWA 05-28-062-07W6 (FALHER)"
drag, startPoint x: 376, startPoint y: 480, endPoint x: 246, endPoint y: 471, distance: 129.7
paste input "05-28-062-07"
type input "05-28-062-07W6"
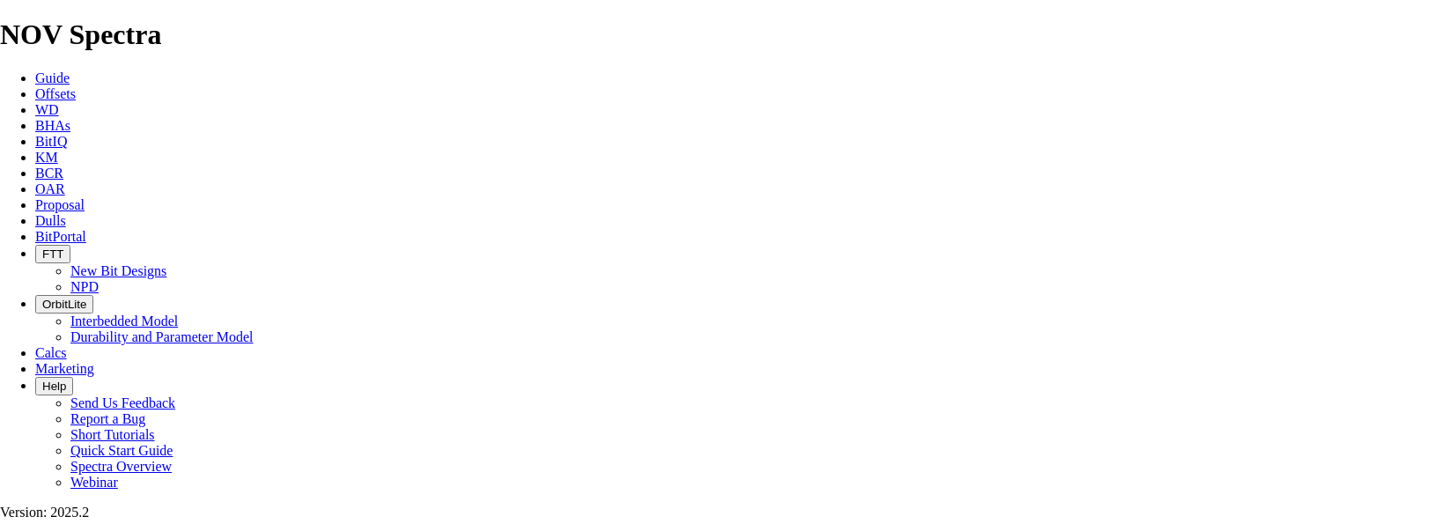
scroll to position [616, 0]
type input "PRECISION 530"
checkbox input "false"
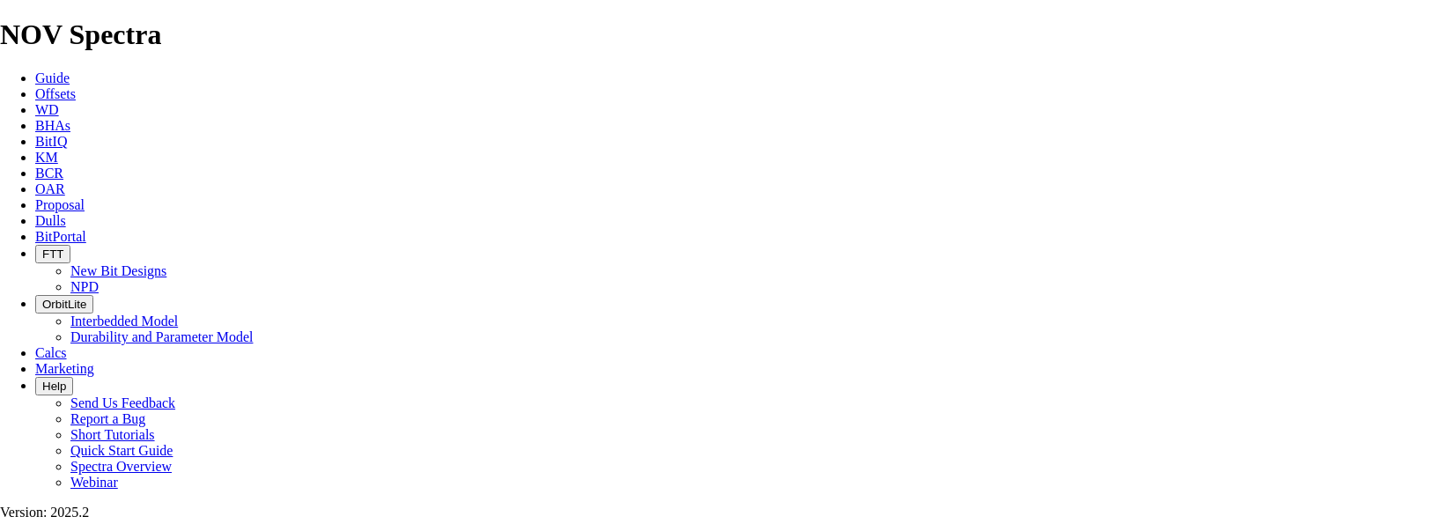
drag, startPoint x: 519, startPoint y: 356, endPoint x: 277, endPoint y: 342, distance: 242.4
type input "KOP @"
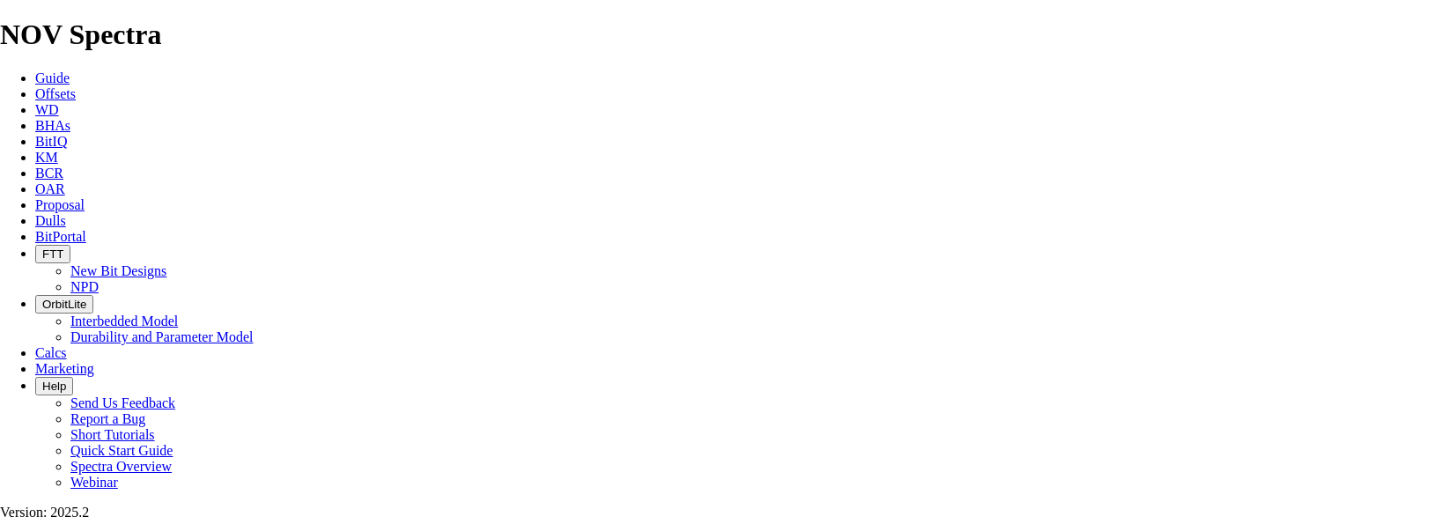
drag, startPoint x: 540, startPoint y: 422, endPoint x: 426, endPoint y: 417, distance: 114.5
type input "TK61-A1"
drag, startPoint x: 544, startPoint y: 465, endPoint x: 417, endPoint y: 468, distance: 126.8
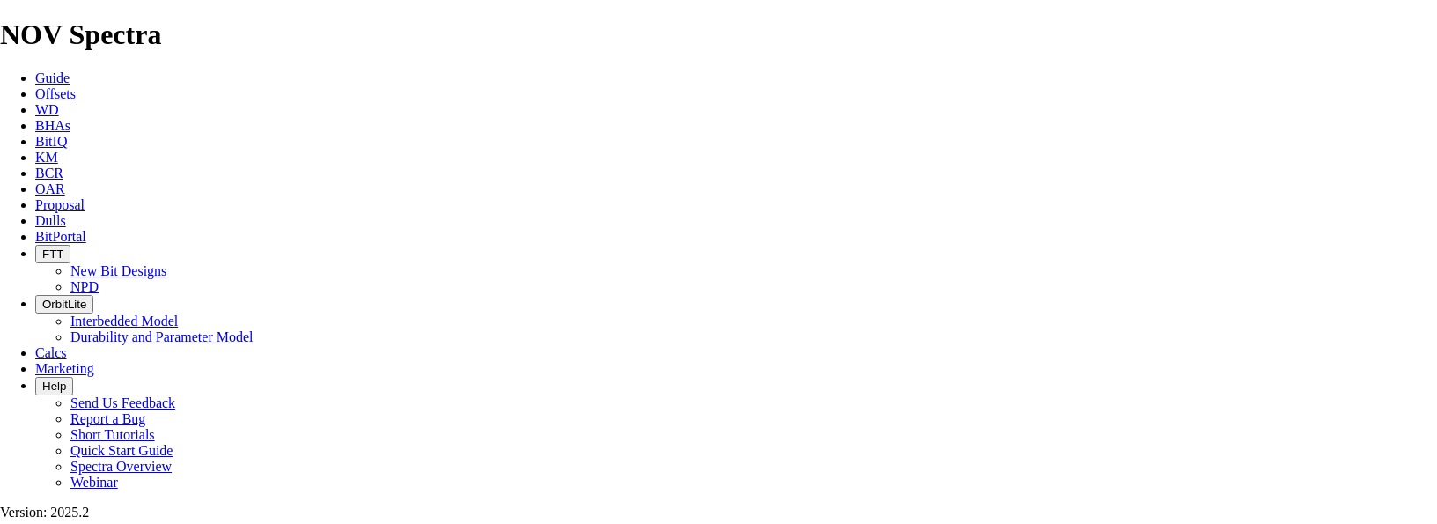
type input "TK61-A1"
type input "1818"
type input "1212"
type input "26.933"
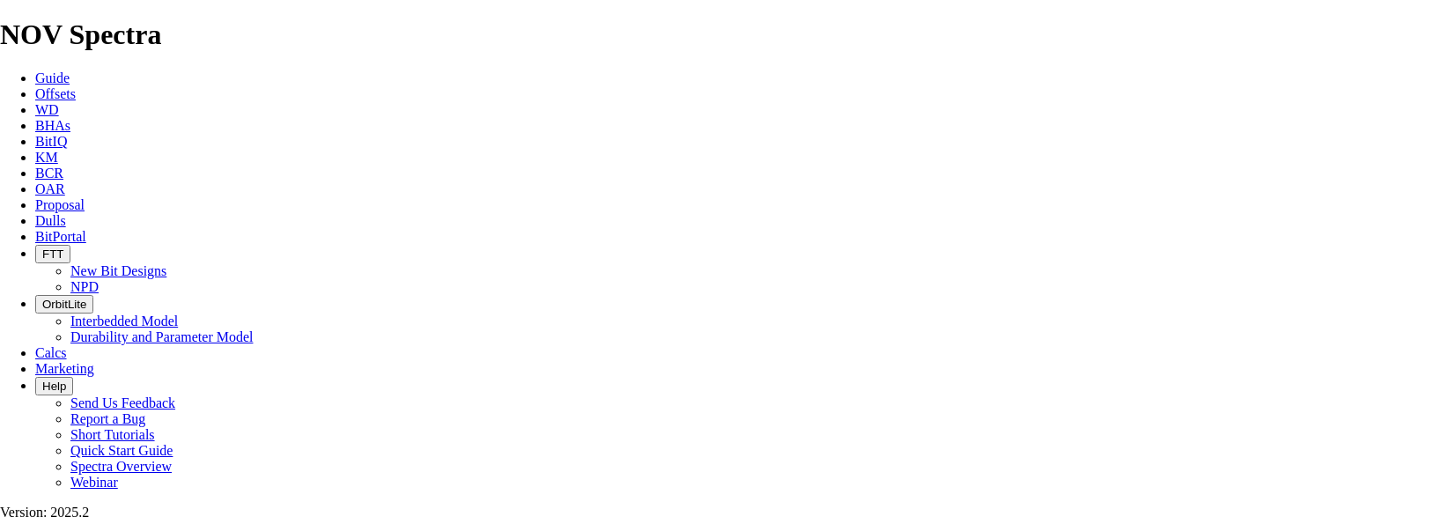
type input "45"
drag, startPoint x: 614, startPoint y: 335, endPoint x: 572, endPoint y: 340, distance: 42.5
type input "2339"
type input "521"
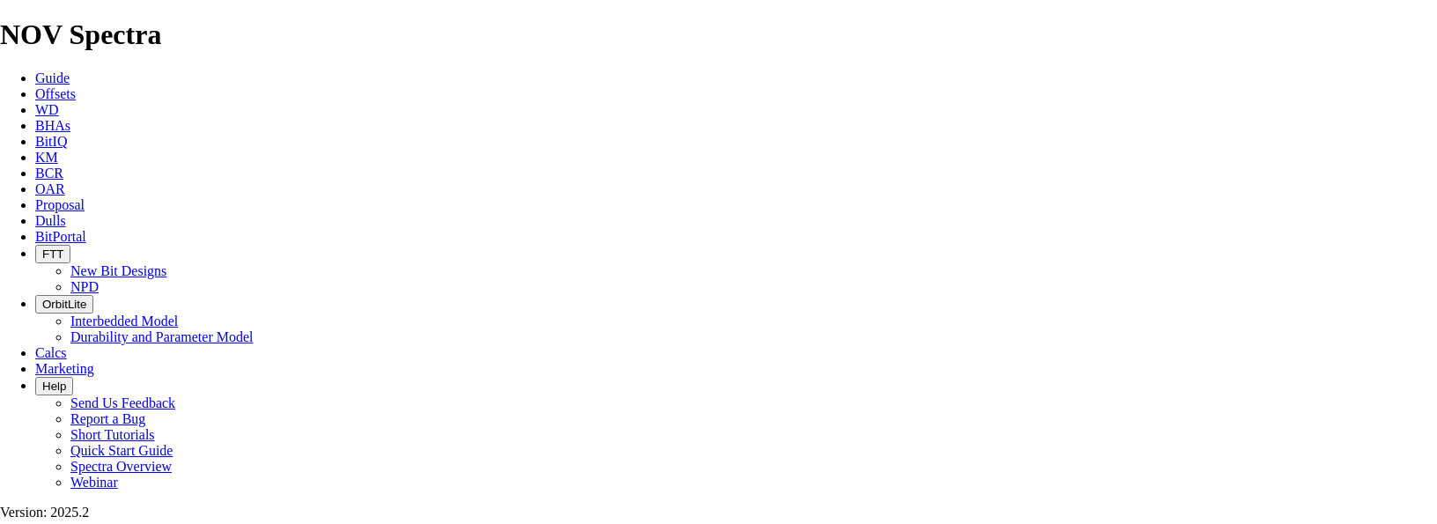
type input "26.05"
type input "KOP @ 2339m"
drag, startPoint x: 618, startPoint y: 372, endPoint x: 576, endPoint y: 381, distance: 43.2
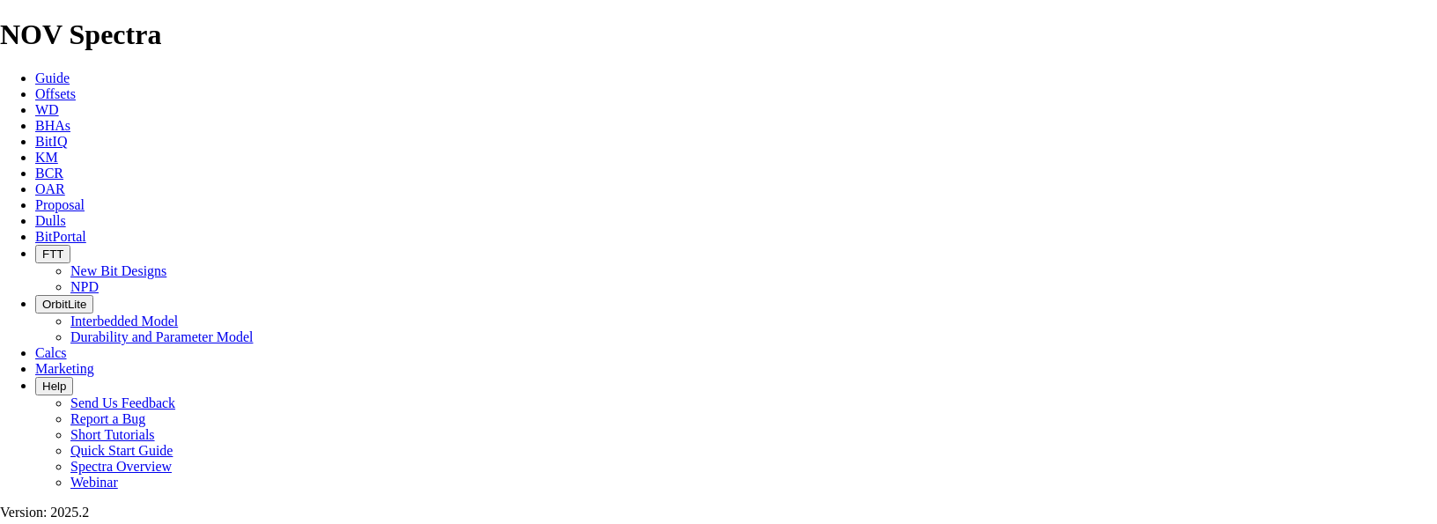
type input "3447"
type input "1108"
type input "73.8667"
type input "15"
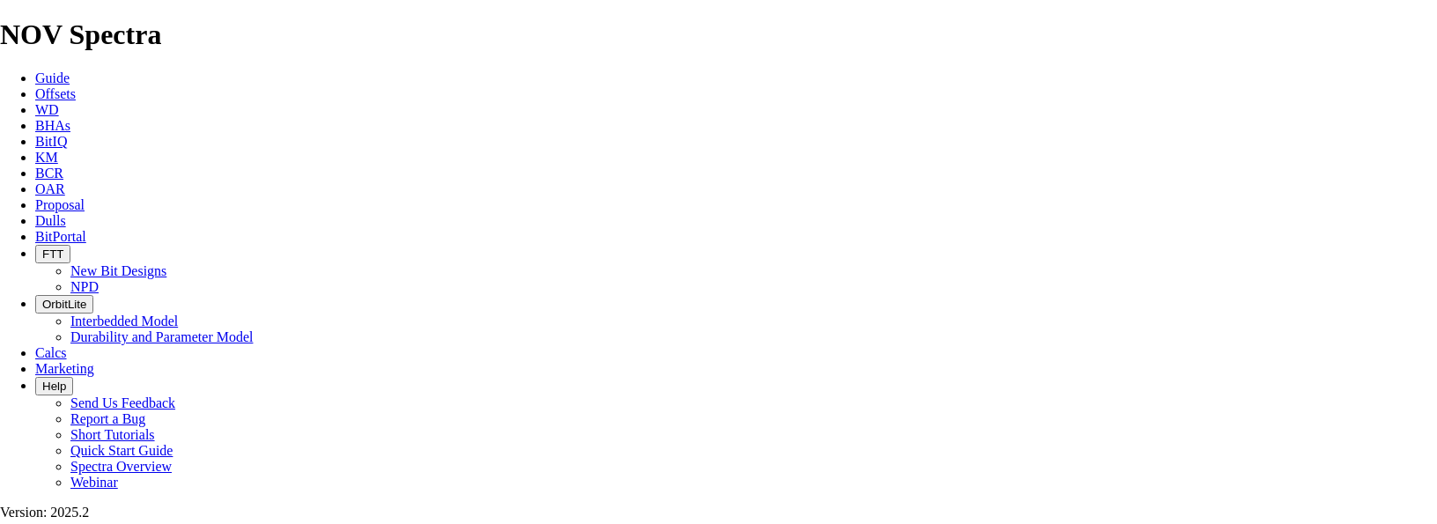
drag, startPoint x: 614, startPoint y: 423, endPoint x: 558, endPoint y: 437, distance: 57.2
type input "3539"
type input "6539"
type input "3092"
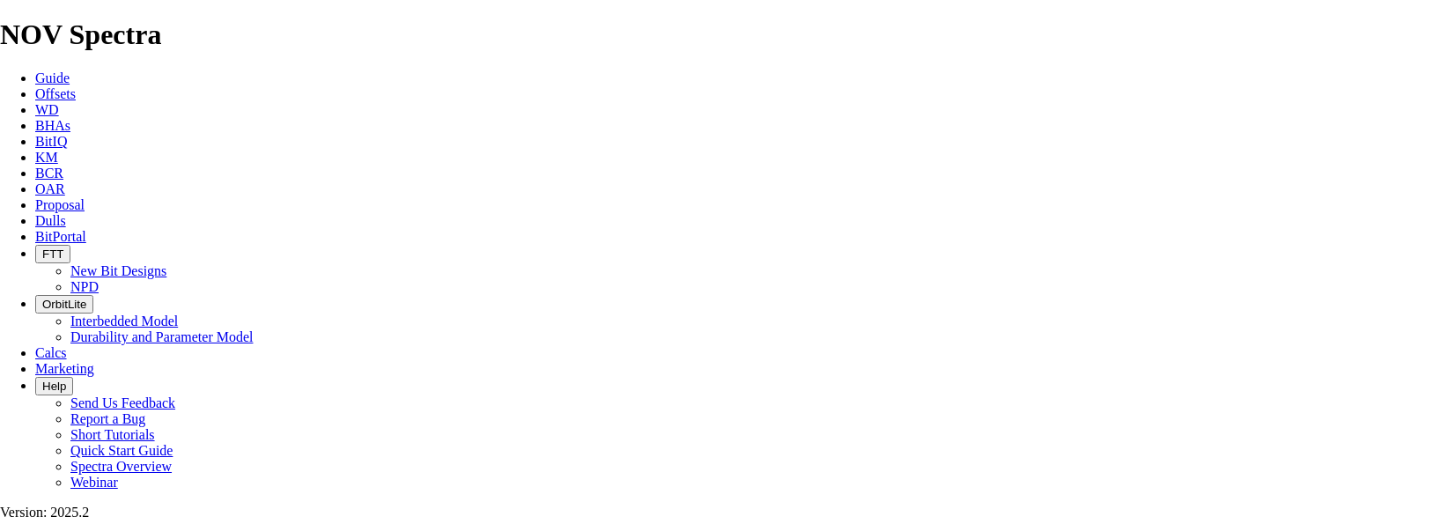
drag, startPoint x: 625, startPoint y: 462, endPoint x: 481, endPoint y: 486, distance: 146.3
type input "6539"
drag, startPoint x: 614, startPoint y: 423, endPoint x: 559, endPoint y: 429, distance: 54.9
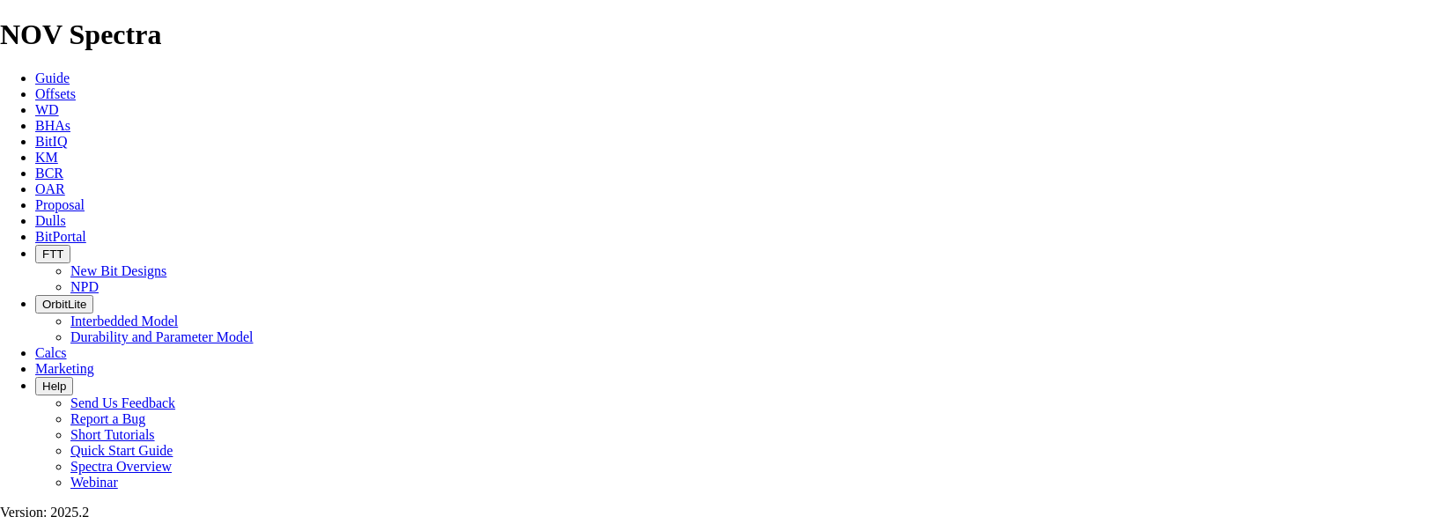
type input "4993"
type input "1546"
type input "61.84"
type input "1546"
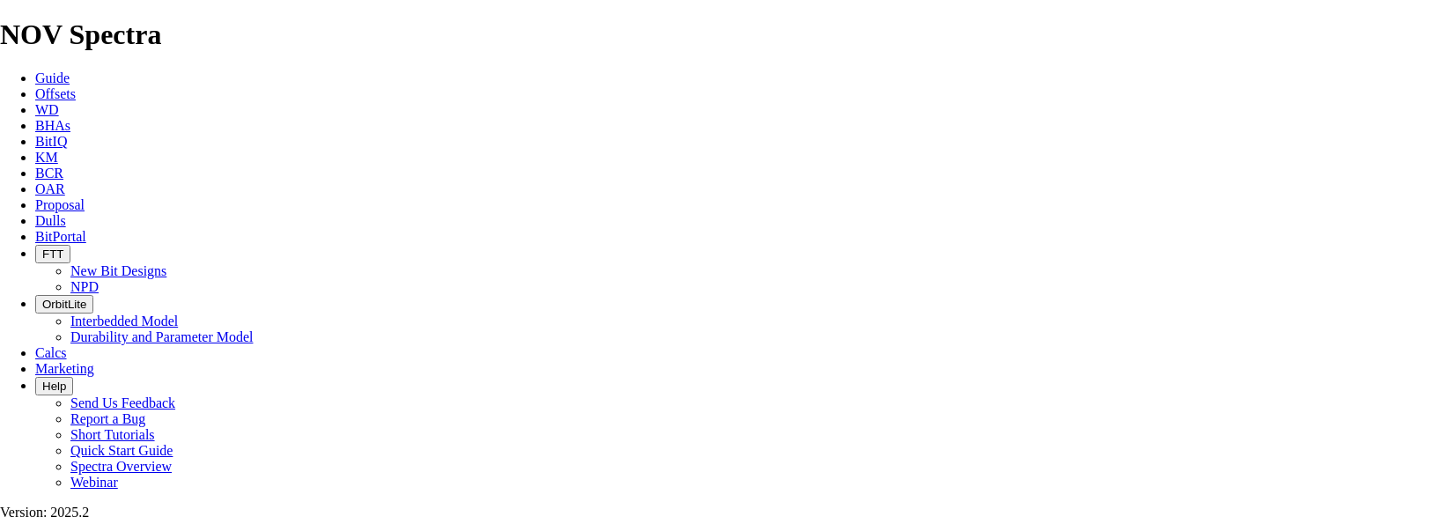
type input "61.84"
drag, startPoint x: 347, startPoint y: 397, endPoint x: 327, endPoint y: 398, distance: 19.4
type input "HEEL @ 3447m"
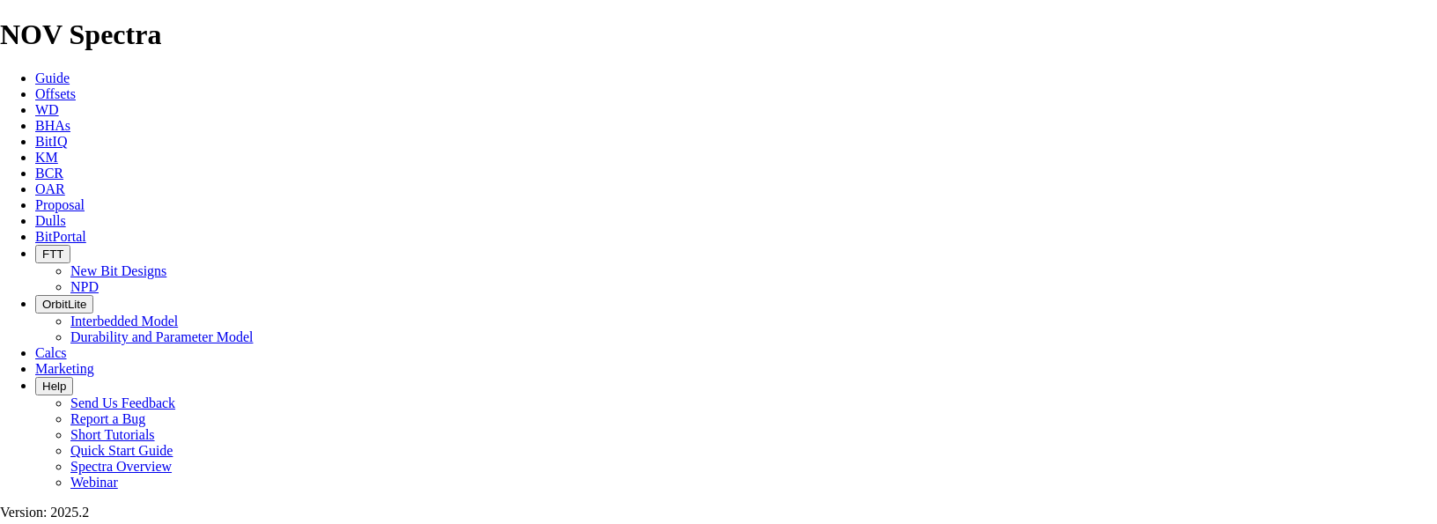
click at [85, 197] on span "Proposal" at bounding box center [59, 204] width 49 height 15
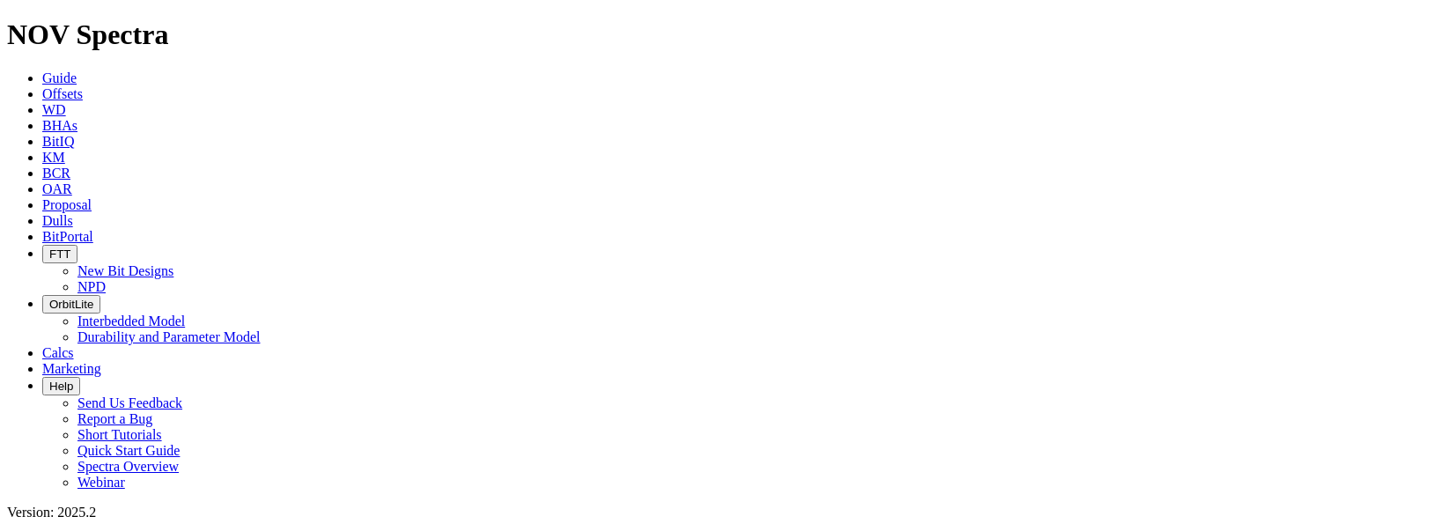
select select "field"
select select "location"
select select "province"
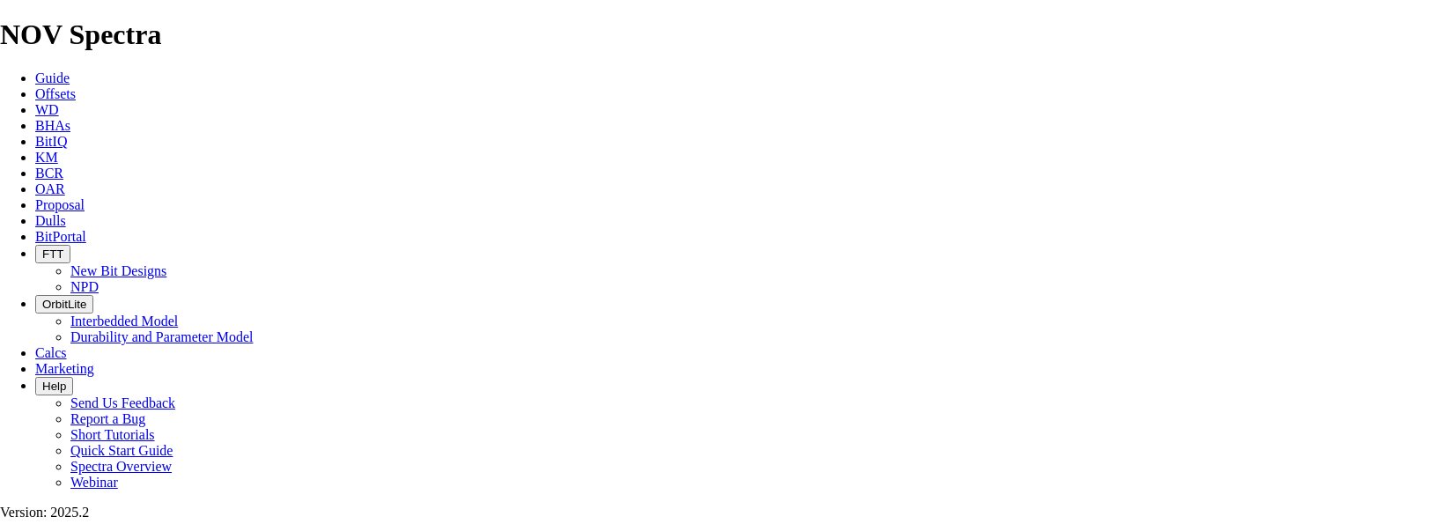
scroll to position [792, 0]
checkbox input "false"
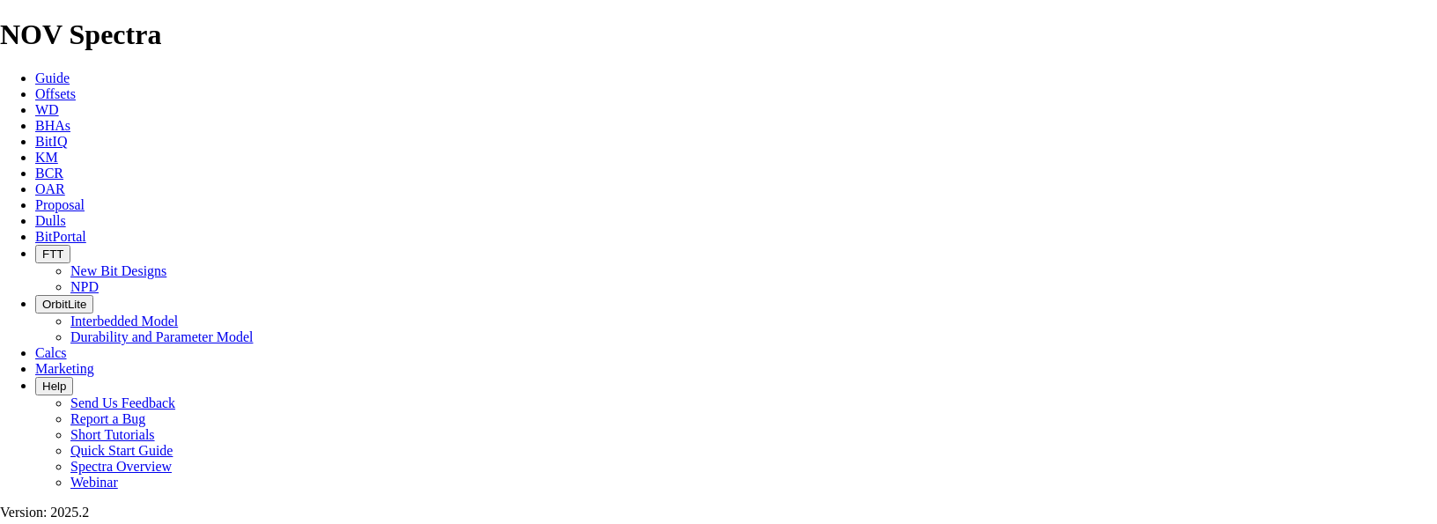
drag, startPoint x: 619, startPoint y: 121, endPoint x: 530, endPoint y: 122, distance: 88.9
type input "p"
type input "PRECISION 530"
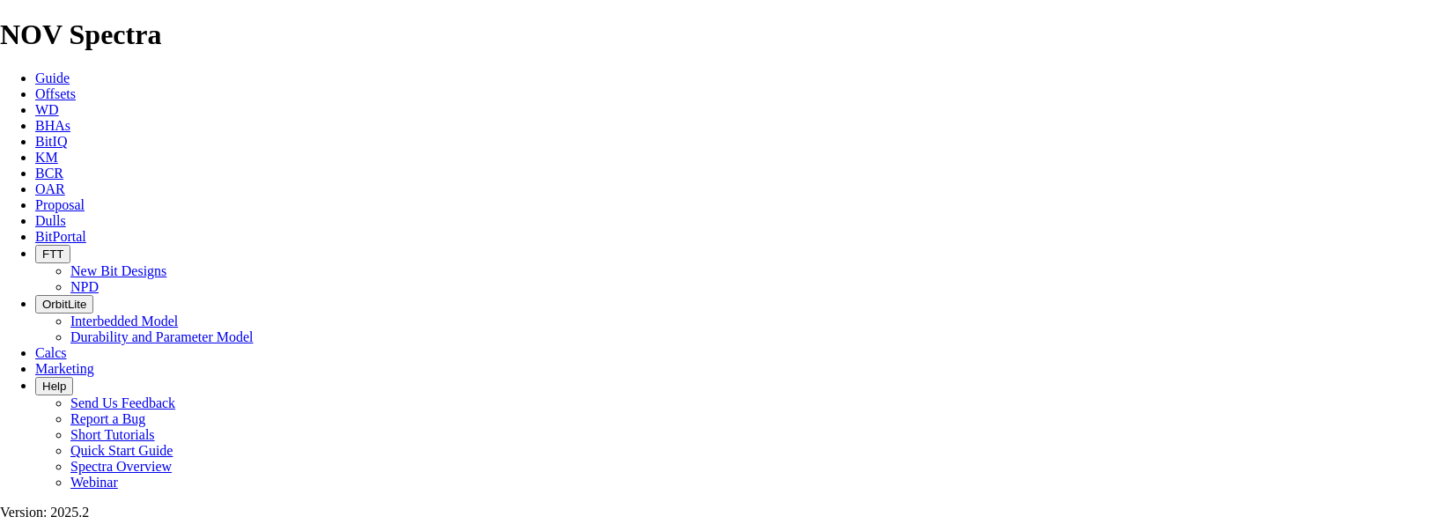
click at [85, 197] on span "Proposal" at bounding box center [59, 204] width 49 height 15
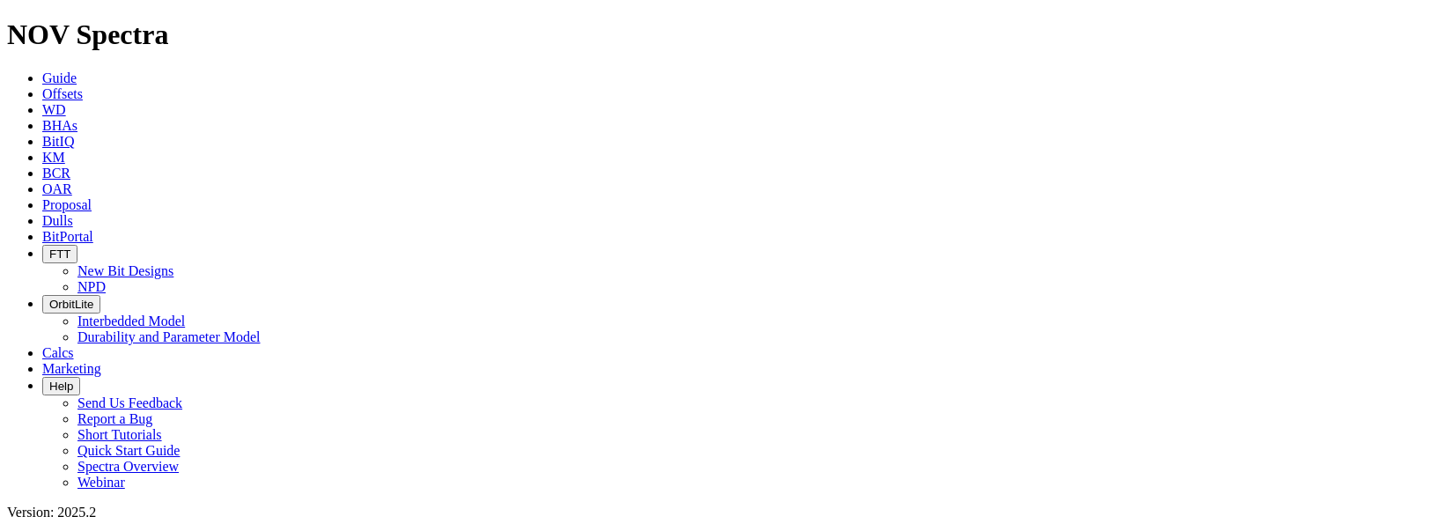
select select "field"
select select "location"
select select "province"
